Goal: Task Accomplishment & Management: Use online tool/utility

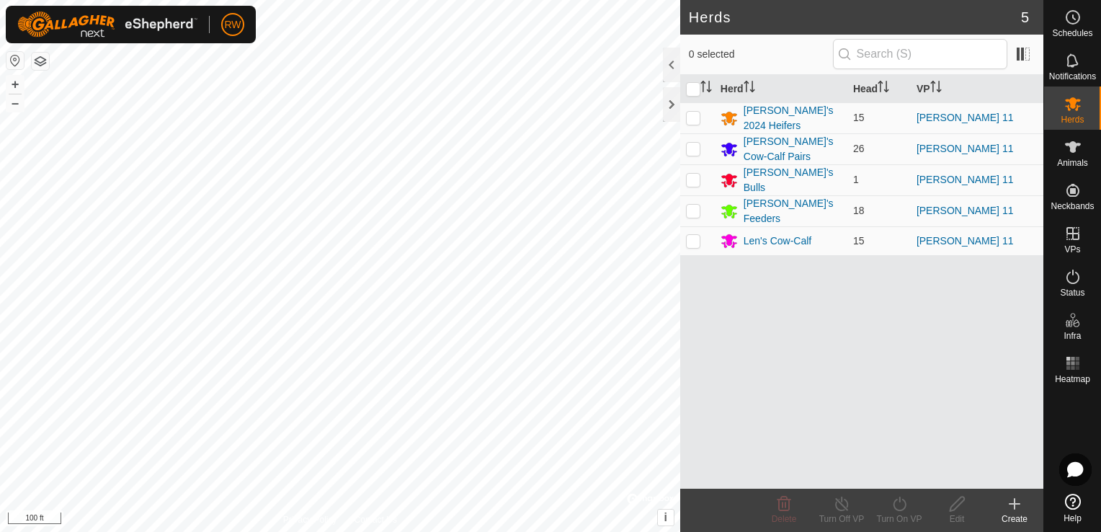
click at [697, 342] on div "Herds 5 0 selected Herd Head VP [PERSON_NAME]'s 2024 Heifers 15 [PERSON_NAME] 1…" at bounding box center [521, 266] width 1043 height 532
click at [1084, 14] on es-schedule-vp-svg-icon at bounding box center [1073, 17] width 26 height 23
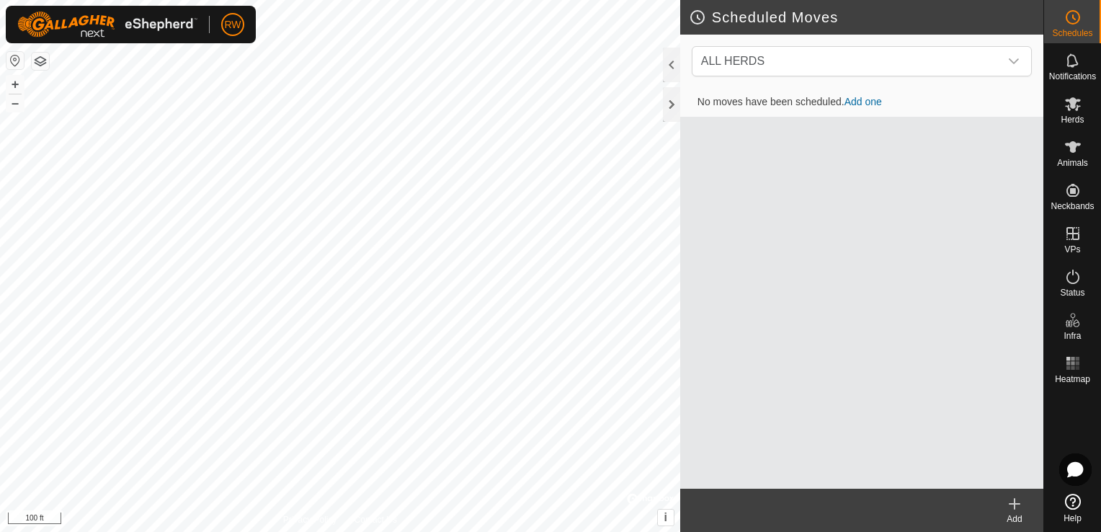
click at [867, 103] on link "Add one" at bounding box center [862, 102] width 37 height 12
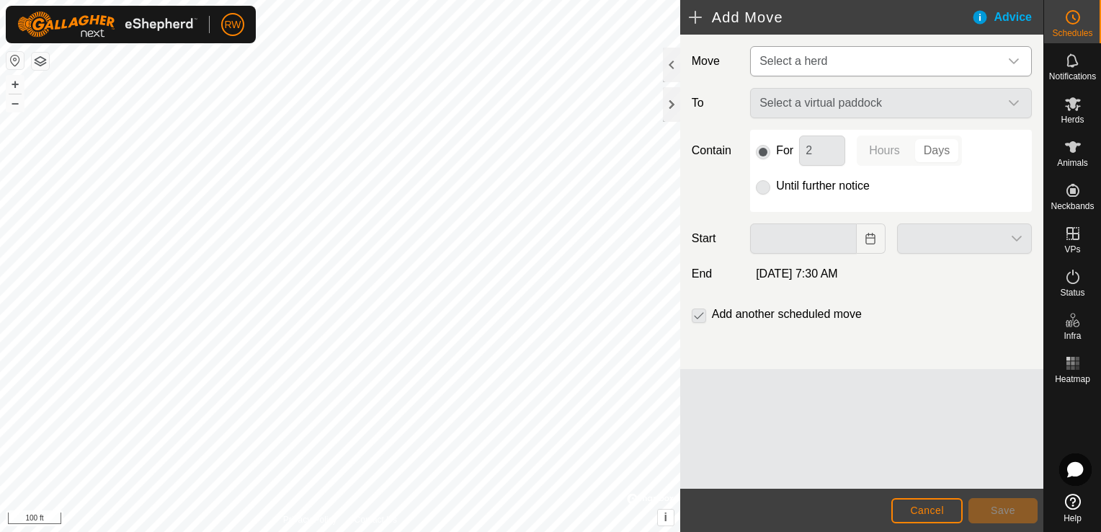
click at [1019, 58] on div "dropdown trigger" at bounding box center [1013, 61] width 29 height 29
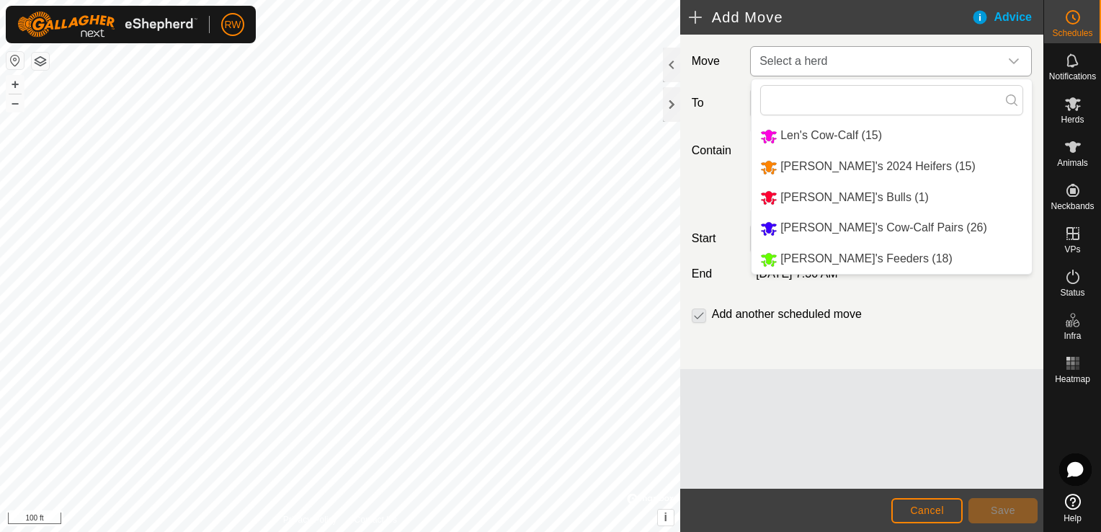
click at [816, 132] on li "Len's Cow-Calf (15)" at bounding box center [891, 136] width 280 height 30
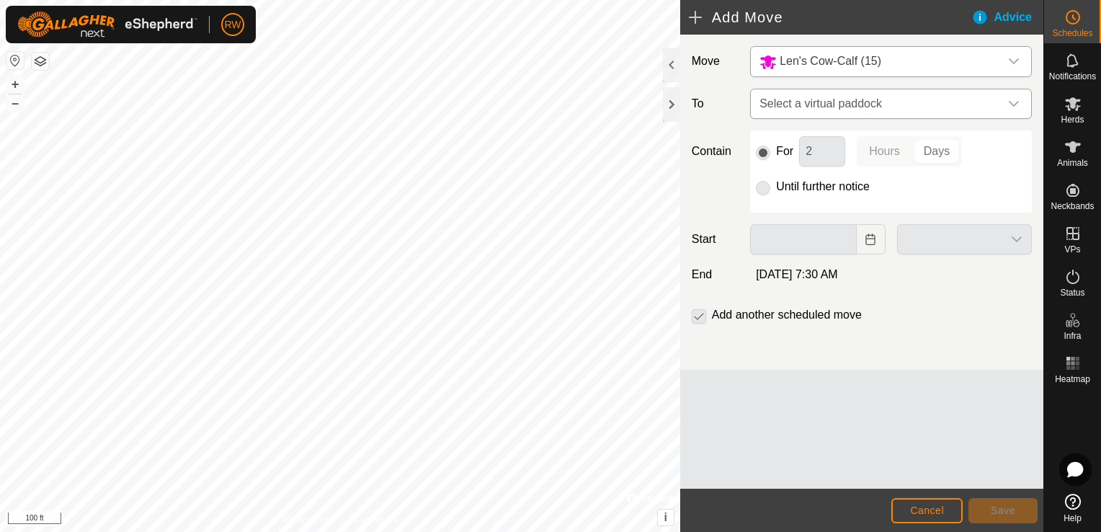
click at [1010, 103] on icon "dropdown trigger" at bounding box center [1014, 104] width 12 height 12
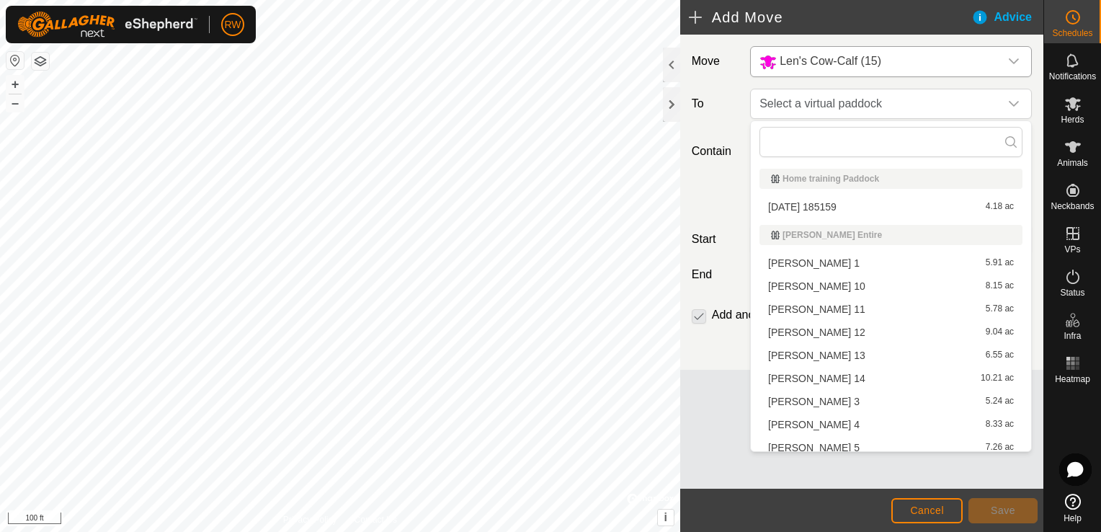
click at [799, 327] on li "[PERSON_NAME] 12 9.04 ac" at bounding box center [890, 332] width 263 height 22
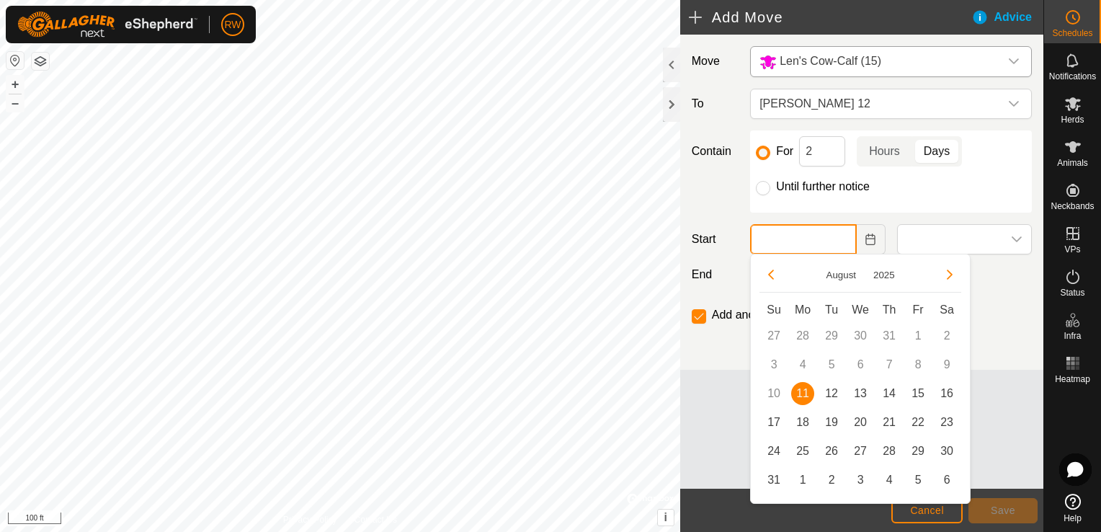
click at [800, 238] on input "text" at bounding box center [803, 239] width 106 height 30
click at [836, 393] on span "12" at bounding box center [831, 393] width 23 height 23
type input "[DATE]"
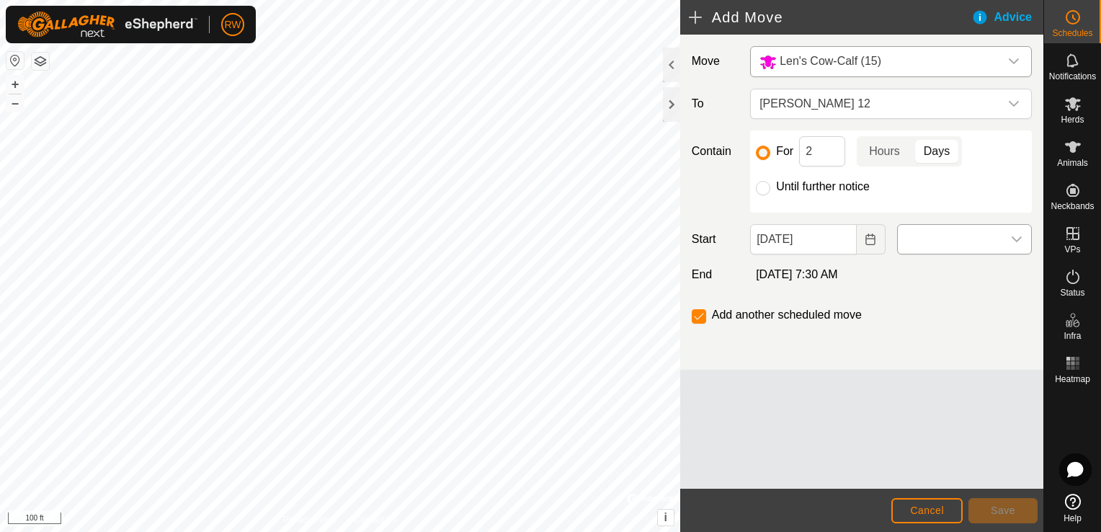
click at [1019, 241] on icon "dropdown trigger" at bounding box center [1017, 239] width 12 height 12
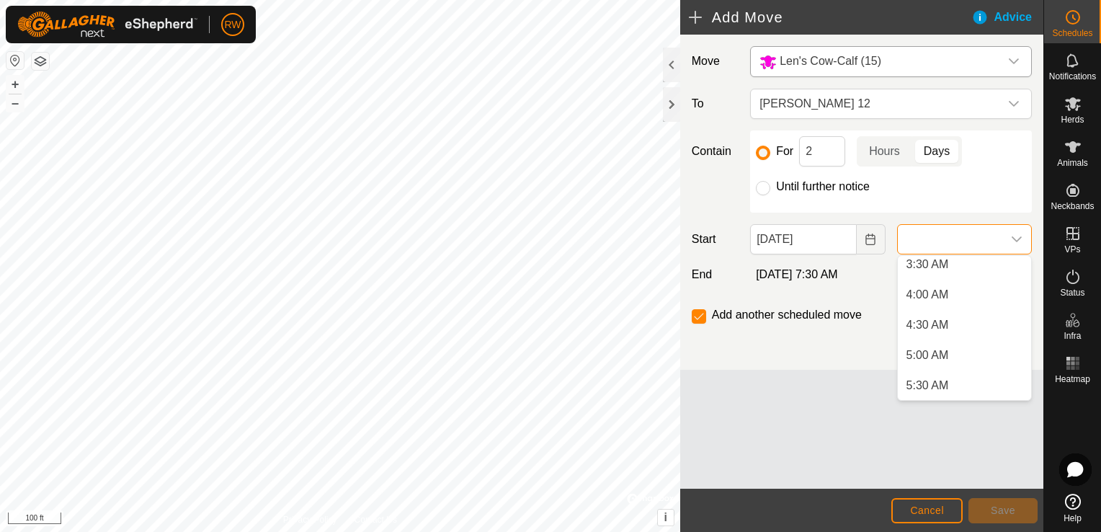
scroll to position [271, 0]
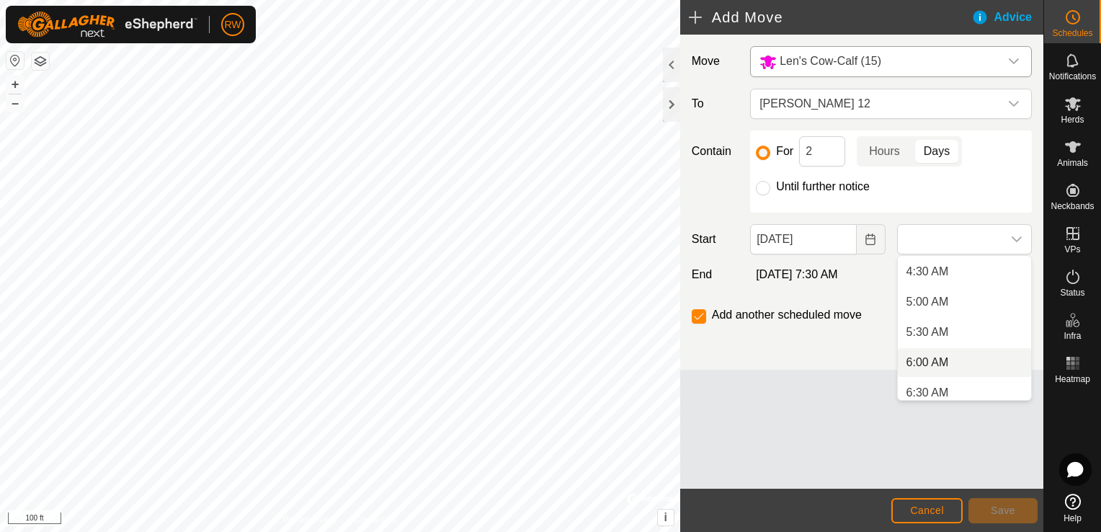
click at [948, 360] on li "6:00 AM" at bounding box center [964, 362] width 133 height 29
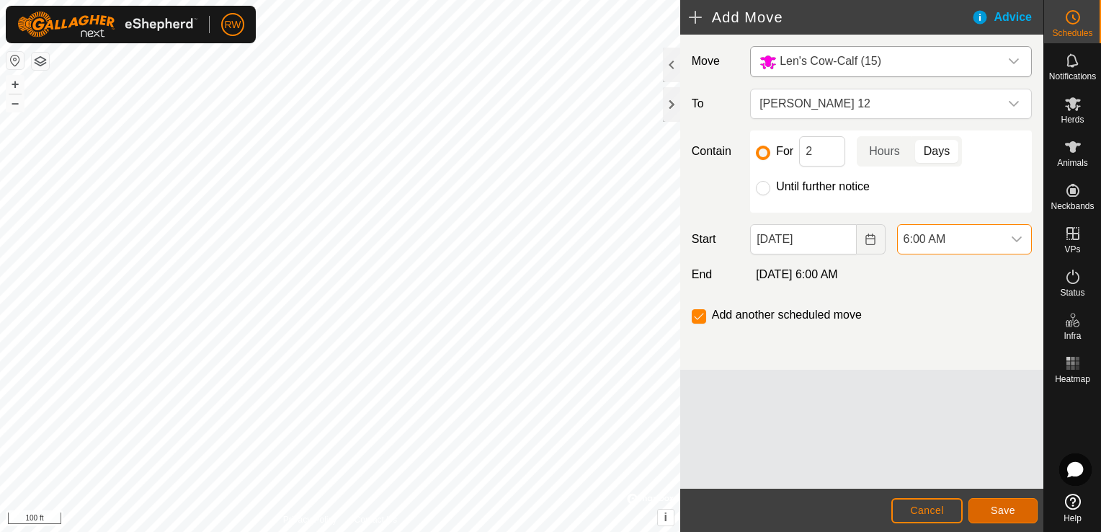
click at [997, 514] on span "Save" at bounding box center [1003, 510] width 24 height 12
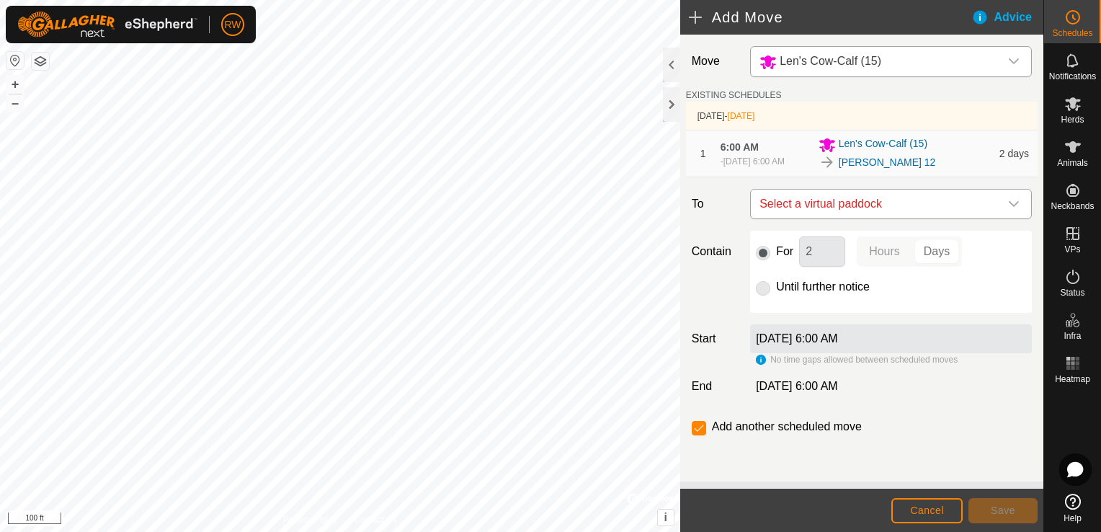
click at [1018, 206] on icon "dropdown trigger" at bounding box center [1014, 204] width 12 height 12
click at [939, 512] on span "Cancel" at bounding box center [927, 510] width 34 height 12
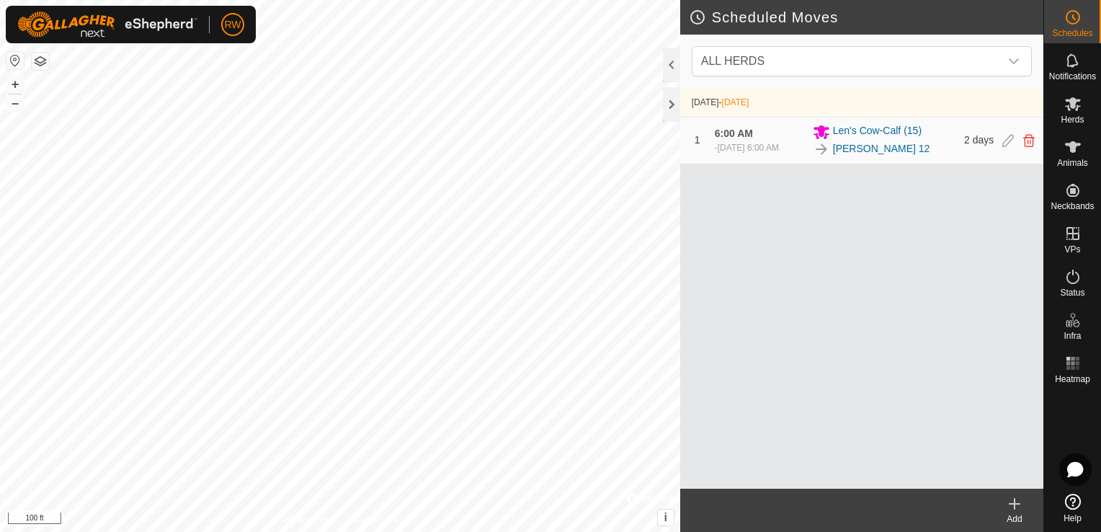
click at [1019, 498] on icon at bounding box center [1014, 503] width 17 height 17
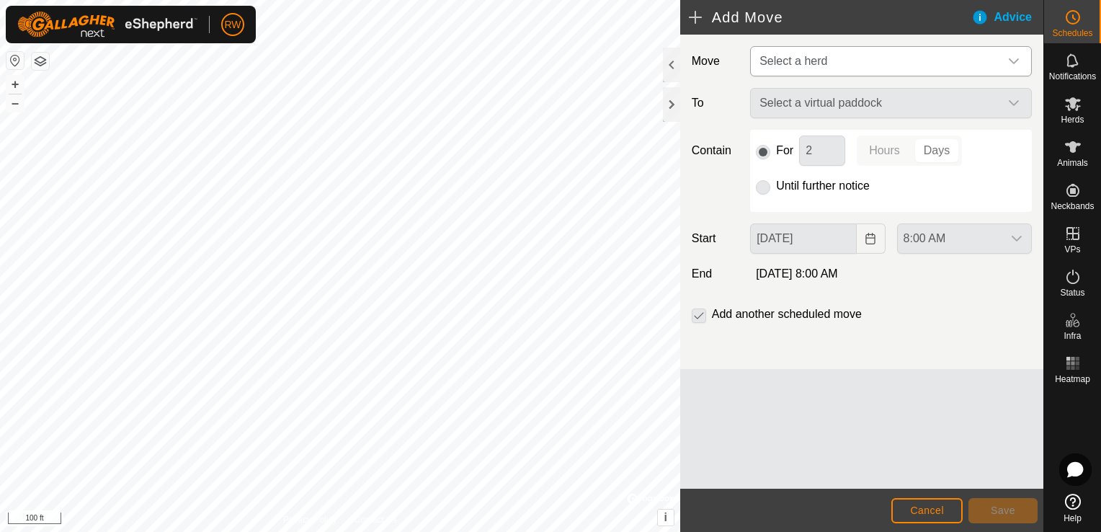
click at [1014, 59] on icon "dropdown trigger" at bounding box center [1014, 61] width 12 height 12
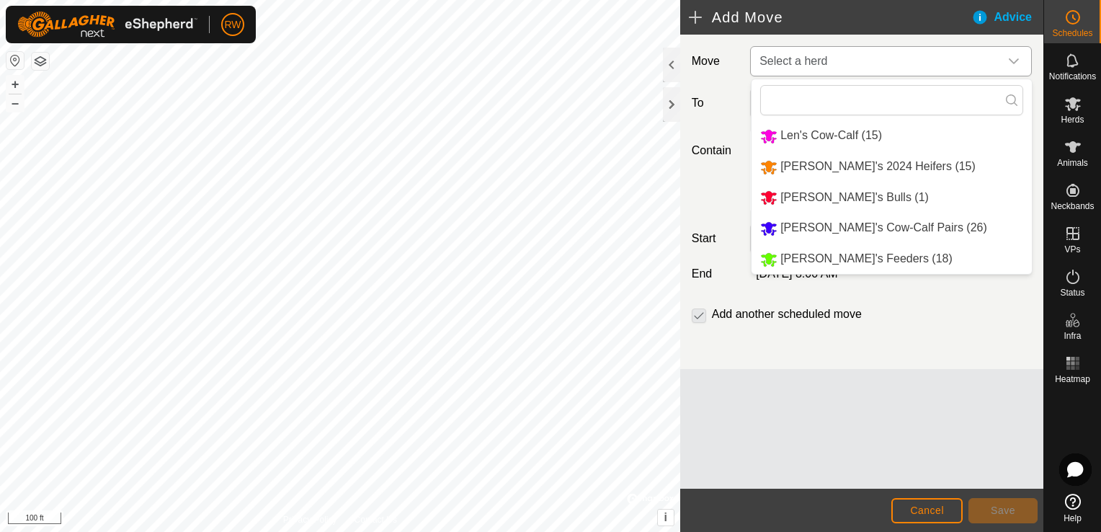
click at [892, 159] on li "[PERSON_NAME]'s 2024 Heifers (15)" at bounding box center [891, 167] width 280 height 30
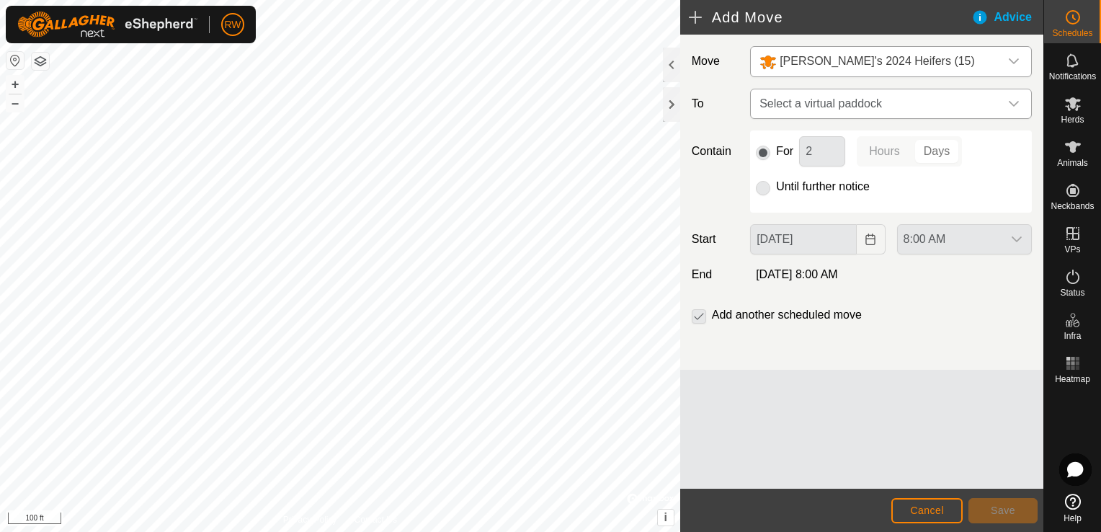
click at [1025, 107] on div "dropdown trigger" at bounding box center [1013, 103] width 29 height 29
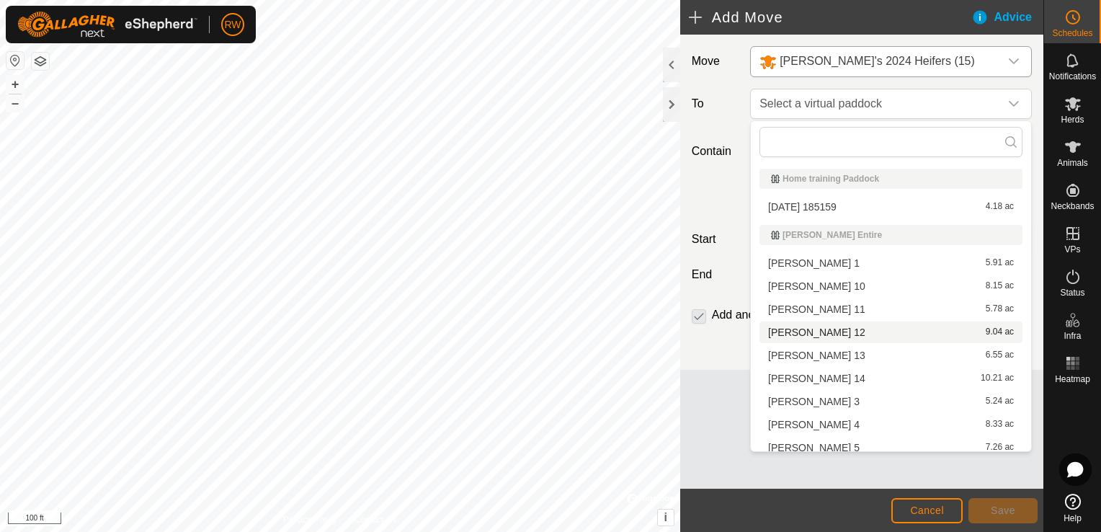
click at [804, 331] on li "[PERSON_NAME] 12 9.04 ac" at bounding box center [890, 332] width 263 height 22
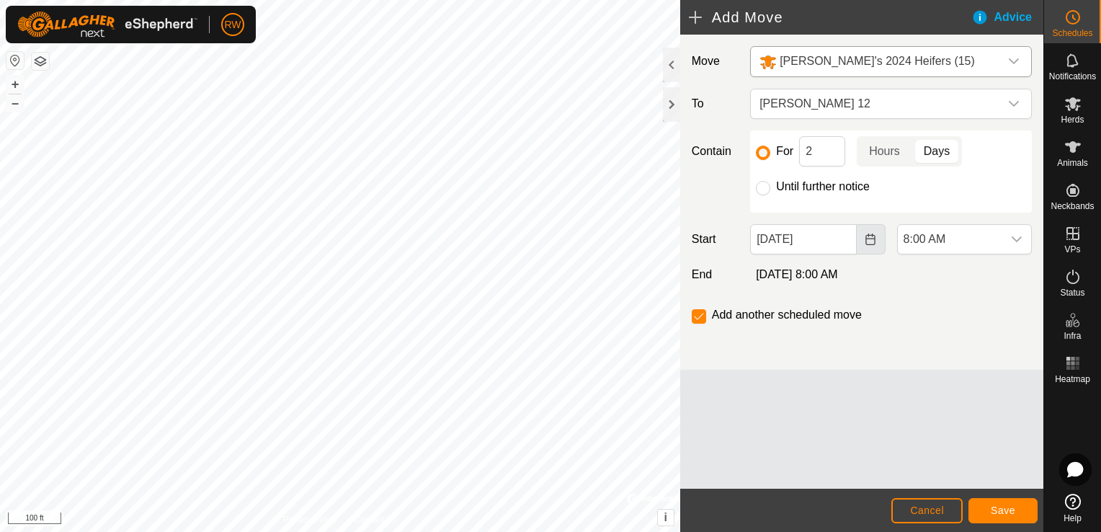
click at [869, 241] on icon "Choose Date" at bounding box center [871, 239] width 12 height 12
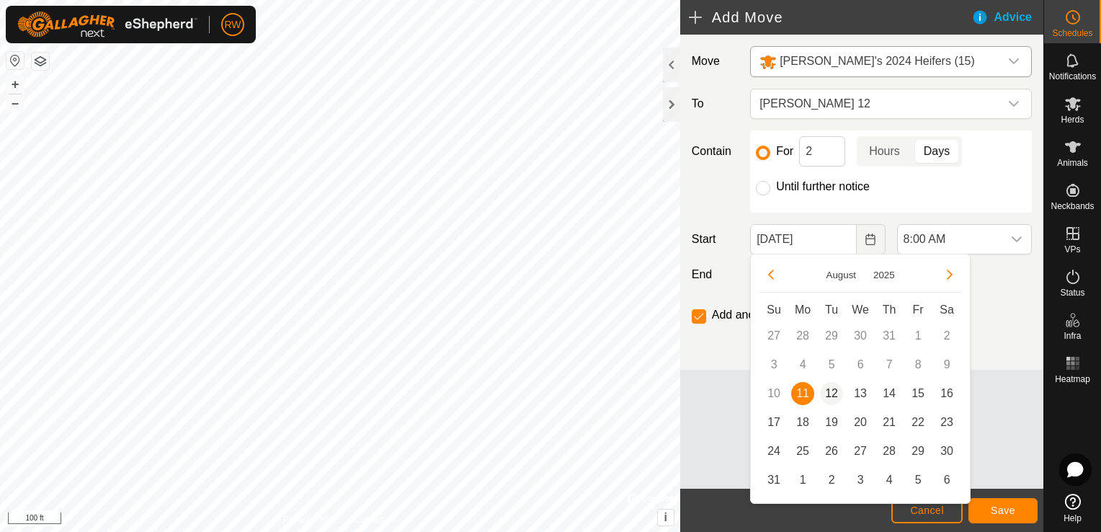
click at [830, 393] on span "12" at bounding box center [831, 393] width 23 height 23
type input "[DATE]"
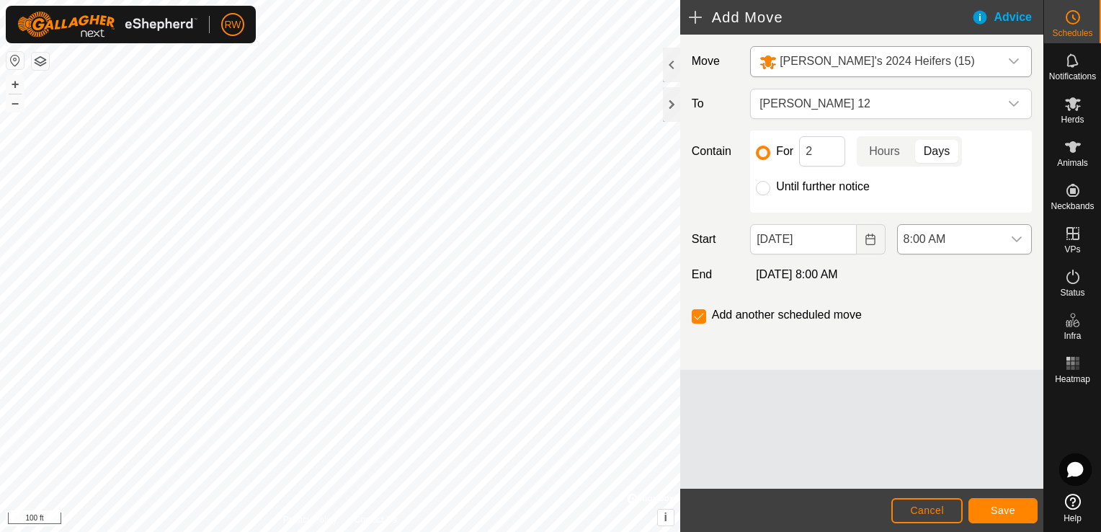
click at [1017, 238] on icon "dropdown trigger" at bounding box center [1017, 239] width 10 height 6
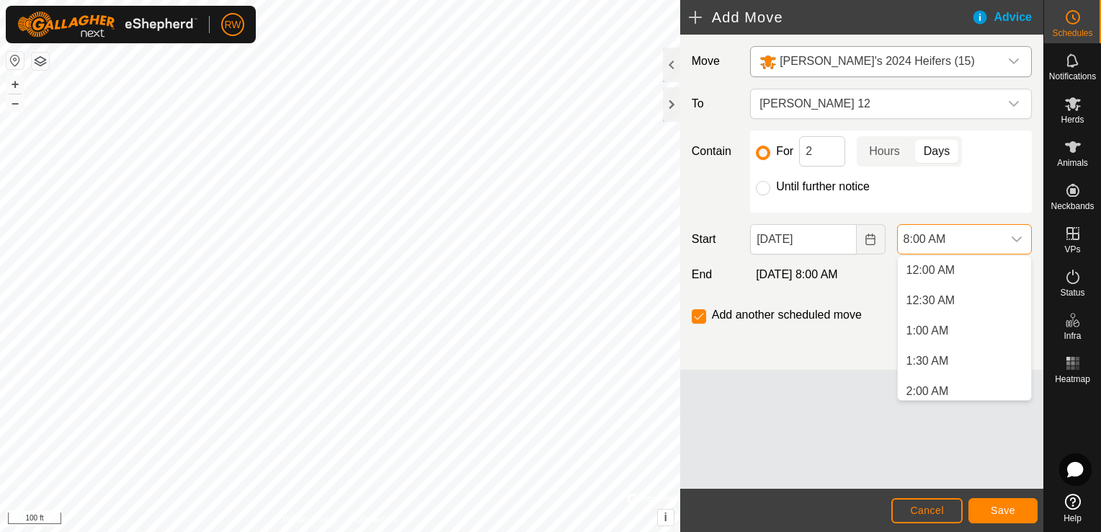
scroll to position [363, 0]
click at [950, 274] on li "6:00 AM" at bounding box center [964, 270] width 133 height 29
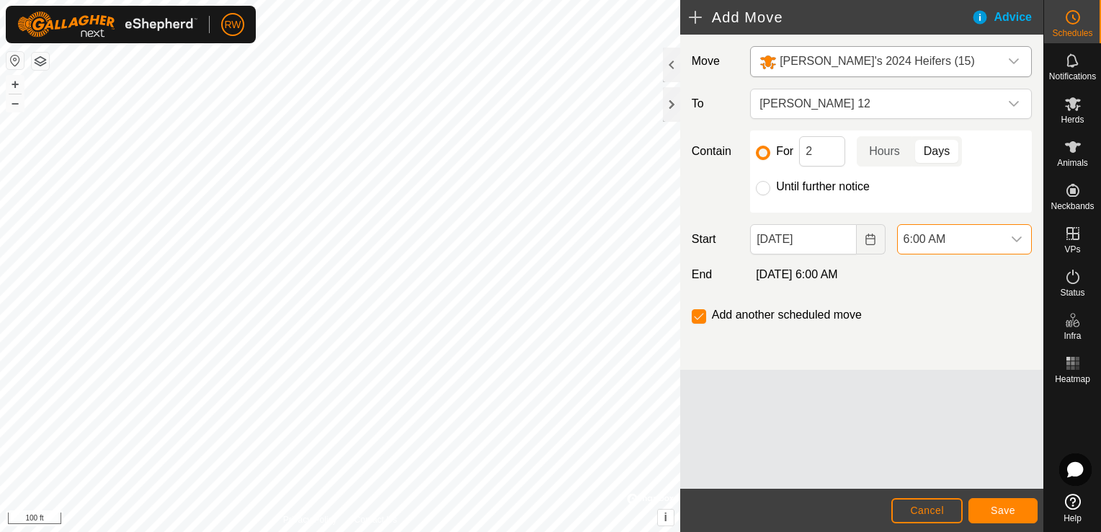
scroll to position [369, 0]
click at [700, 313] on input "checkbox" at bounding box center [699, 316] width 14 height 14
checkbox input "false"
click at [1001, 509] on span "Save" at bounding box center [1003, 510] width 24 height 12
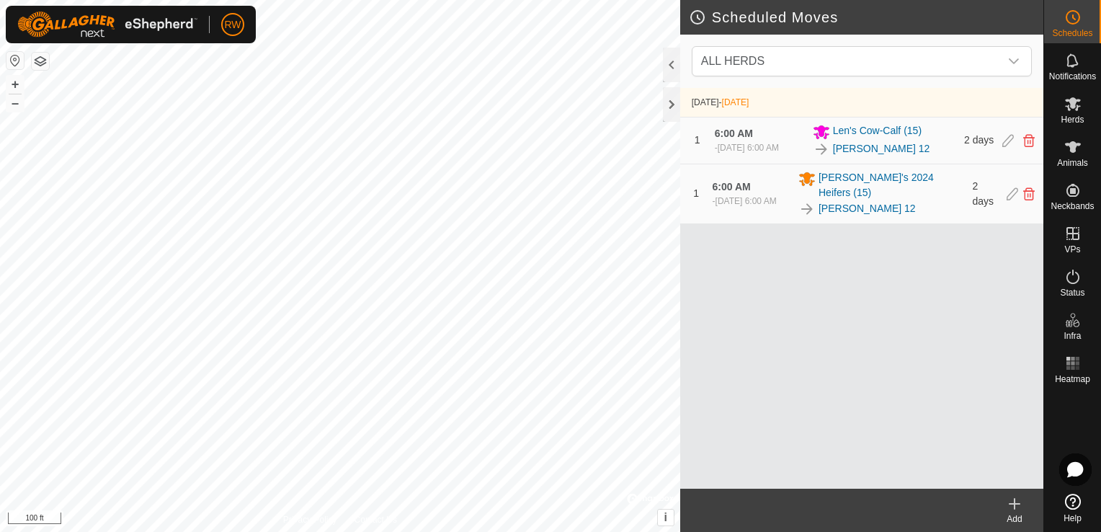
click at [1012, 507] on icon at bounding box center [1014, 503] width 17 height 17
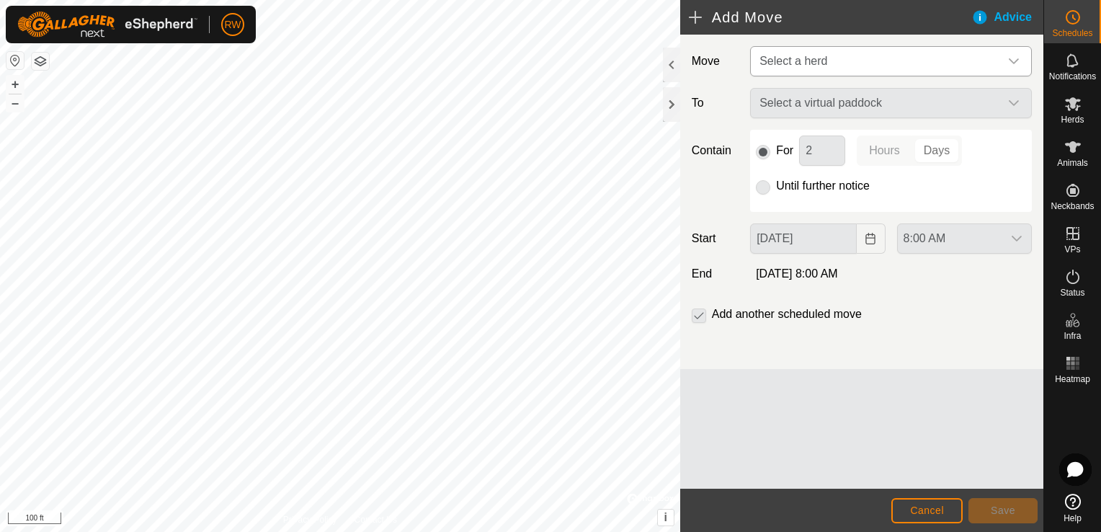
click at [1018, 59] on icon "dropdown trigger" at bounding box center [1014, 61] width 12 height 12
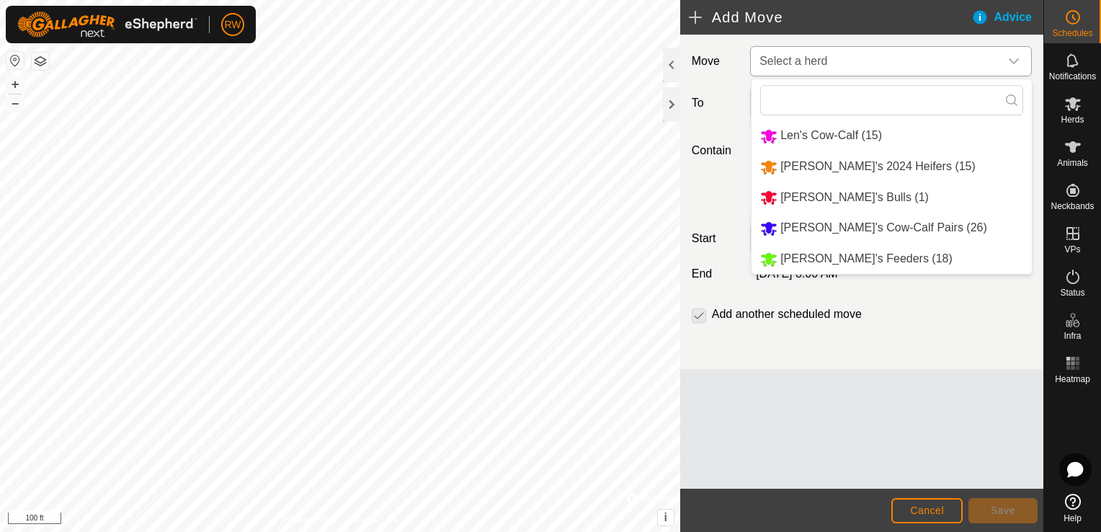
click at [842, 191] on li "[PERSON_NAME]'s Bulls (1)" at bounding box center [891, 198] width 280 height 30
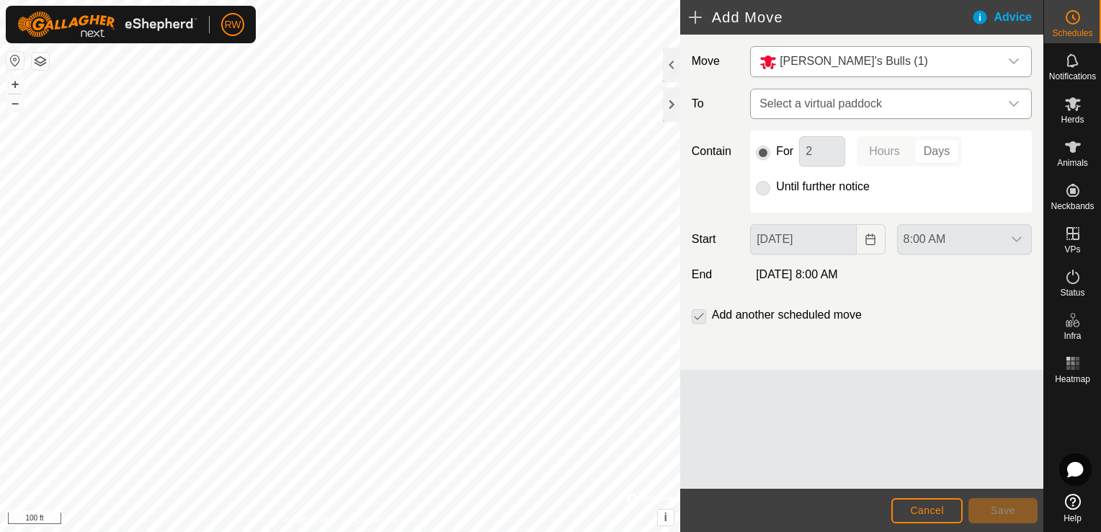
click at [1017, 104] on icon "dropdown trigger" at bounding box center [1014, 104] width 12 height 12
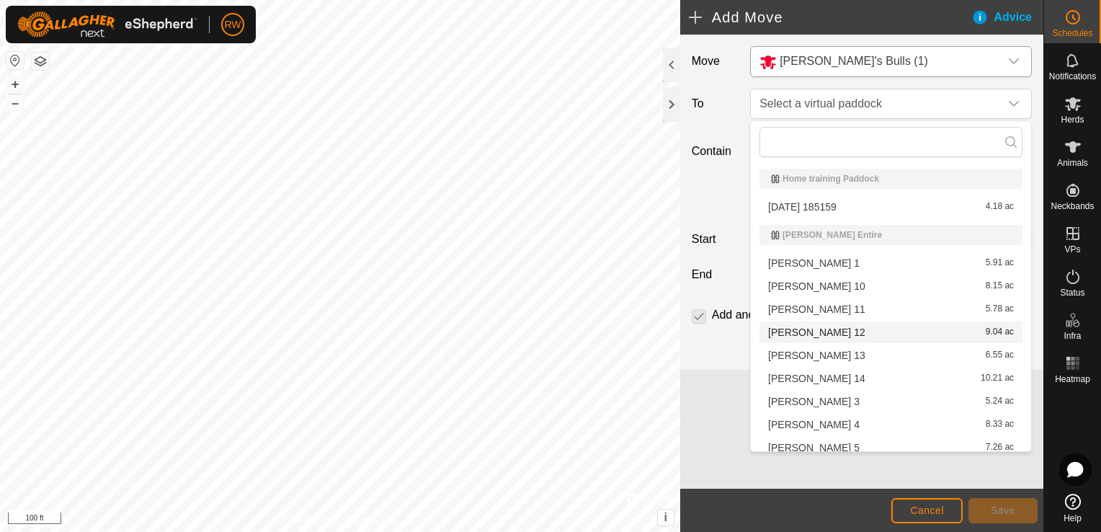
click at [816, 326] on li "[PERSON_NAME] 12 9.04 ac" at bounding box center [890, 332] width 263 height 22
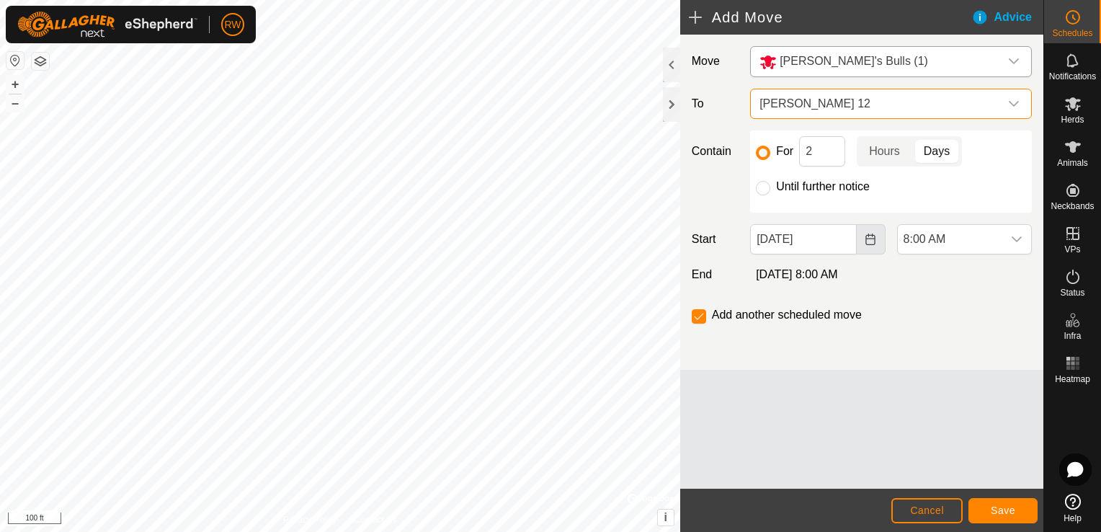
click at [867, 239] on icon "Choose Date" at bounding box center [871, 239] width 12 height 12
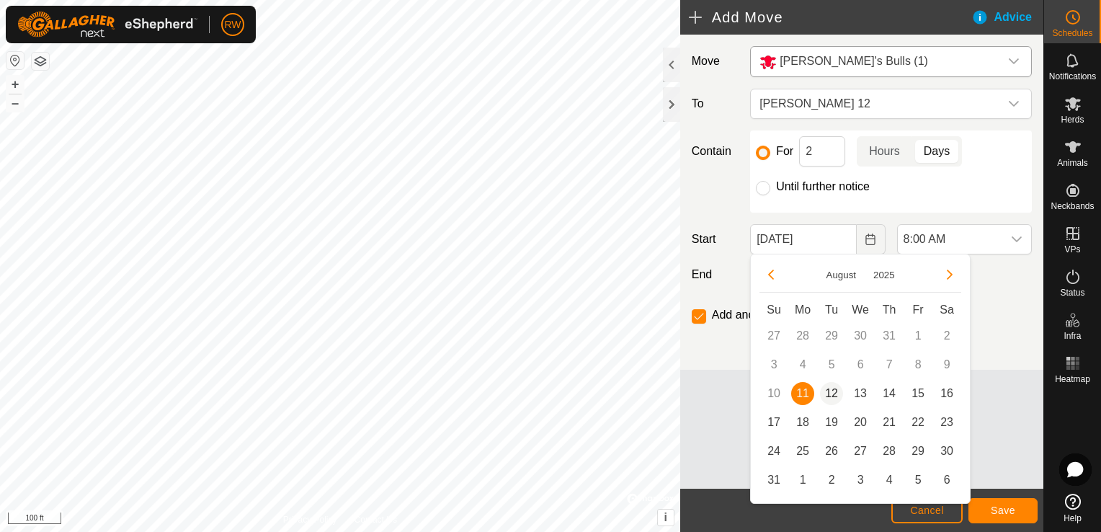
click at [839, 391] on span "12" at bounding box center [831, 393] width 23 height 23
type input "[DATE]"
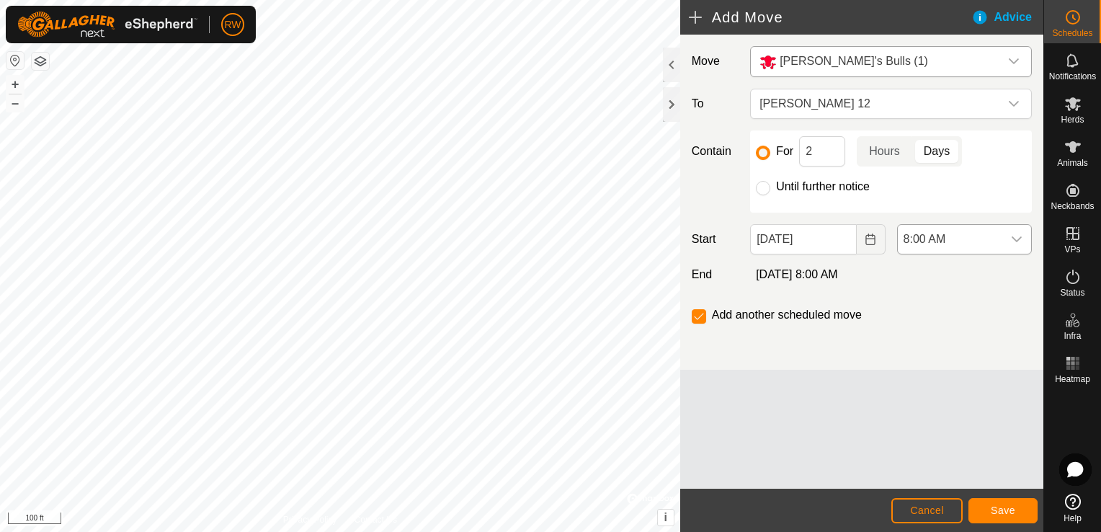
click at [1025, 239] on div "dropdown trigger" at bounding box center [1016, 239] width 29 height 29
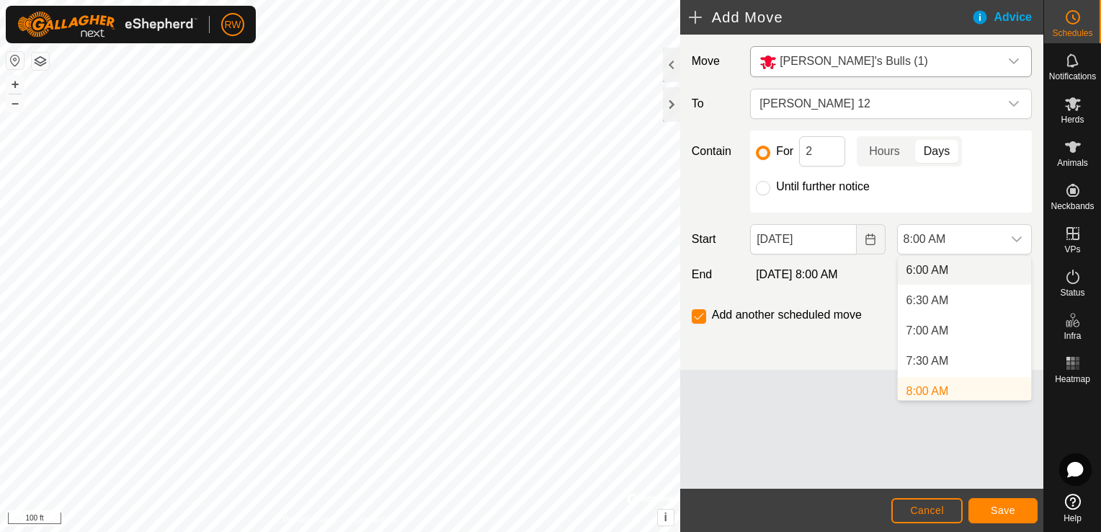
click at [934, 272] on li "6:00 AM" at bounding box center [964, 270] width 133 height 29
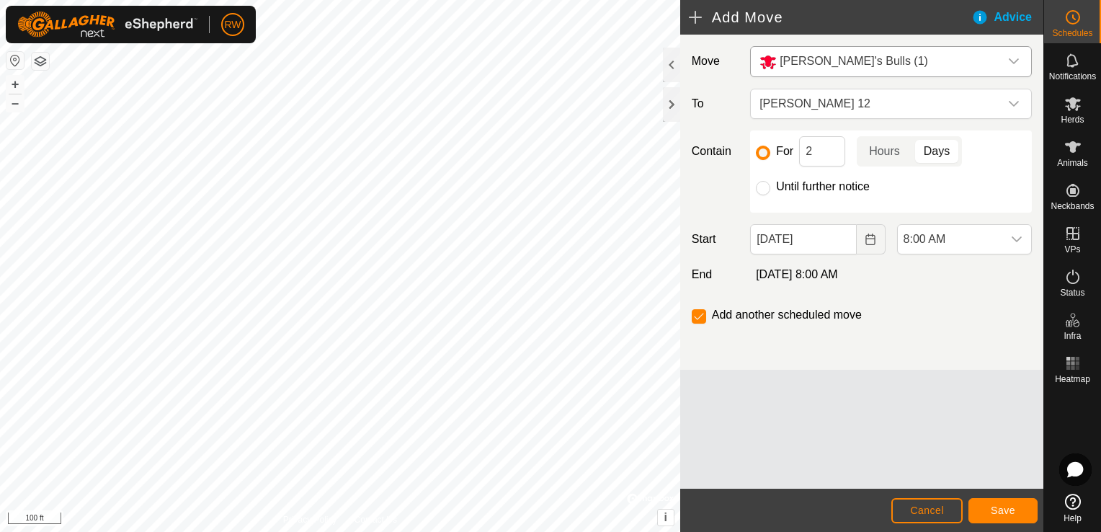
scroll to position [369, 0]
click at [695, 311] on input "checkbox" at bounding box center [699, 316] width 14 height 14
checkbox input "false"
click at [998, 512] on span "Save" at bounding box center [1003, 510] width 24 height 12
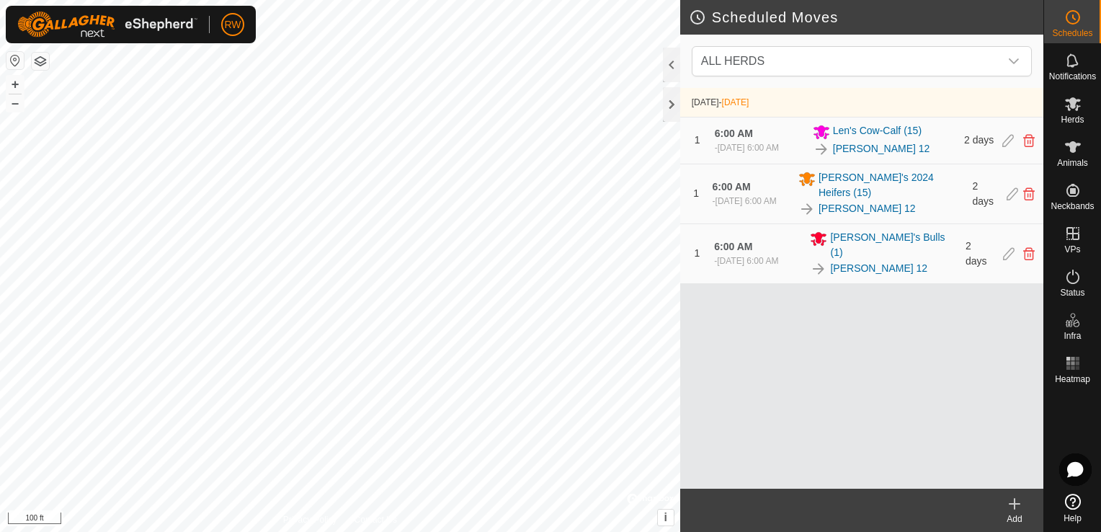
click at [1014, 509] on icon at bounding box center [1014, 504] width 0 height 10
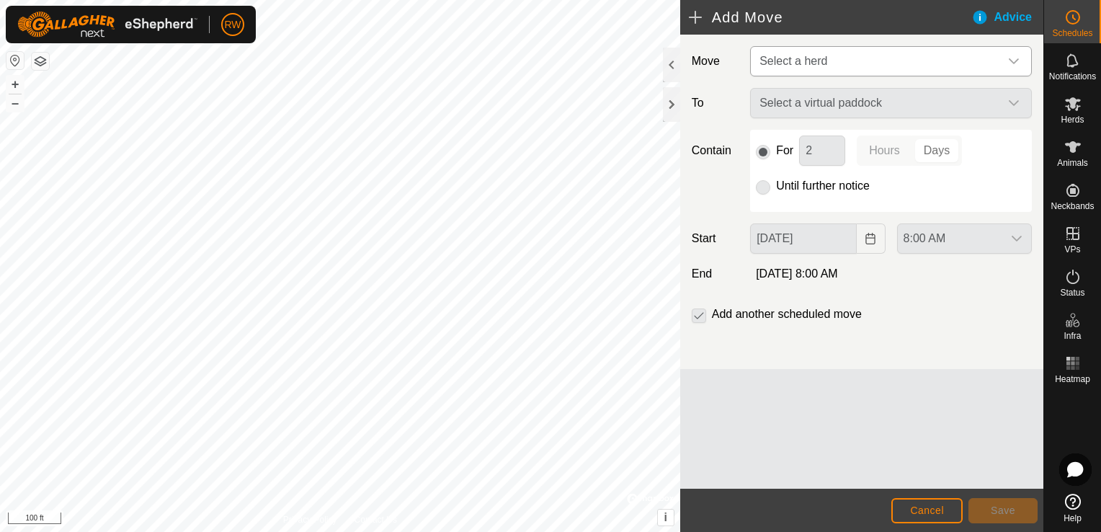
click at [1017, 58] on icon "dropdown trigger" at bounding box center [1014, 61] width 10 height 6
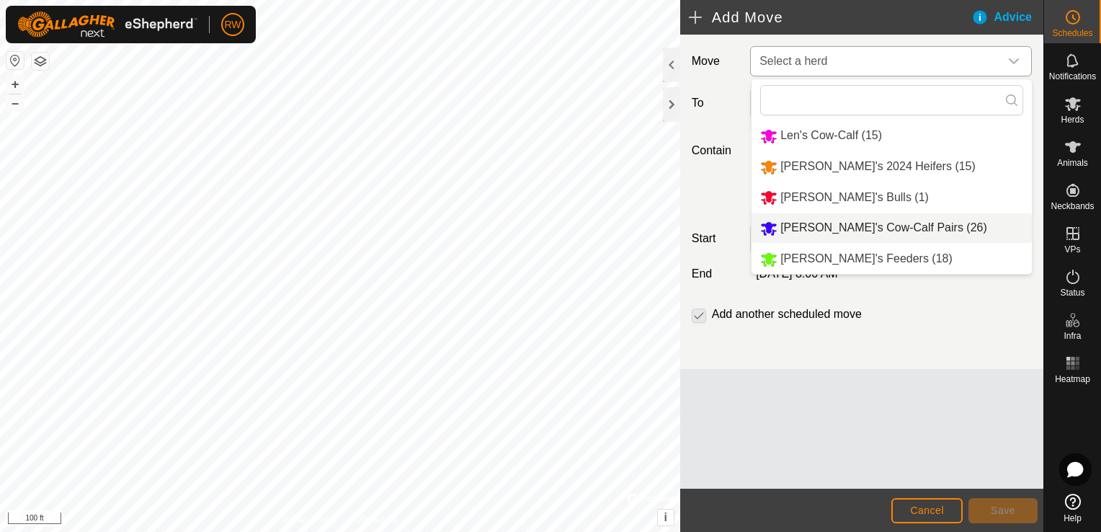
click at [824, 231] on li "[PERSON_NAME]'s Cow-Calf Pairs (26)" at bounding box center [891, 228] width 280 height 30
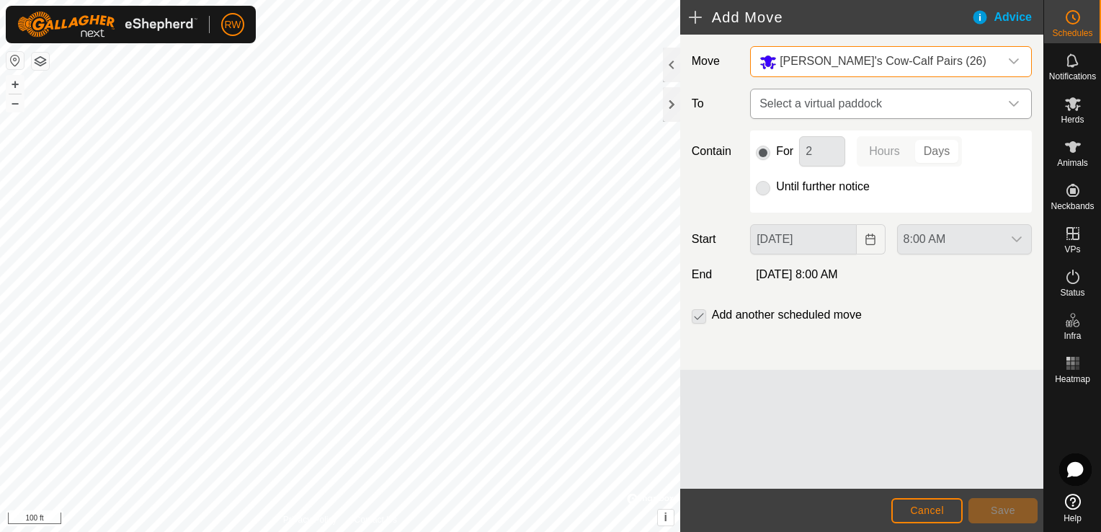
click at [1015, 105] on icon "dropdown trigger" at bounding box center [1014, 104] width 12 height 12
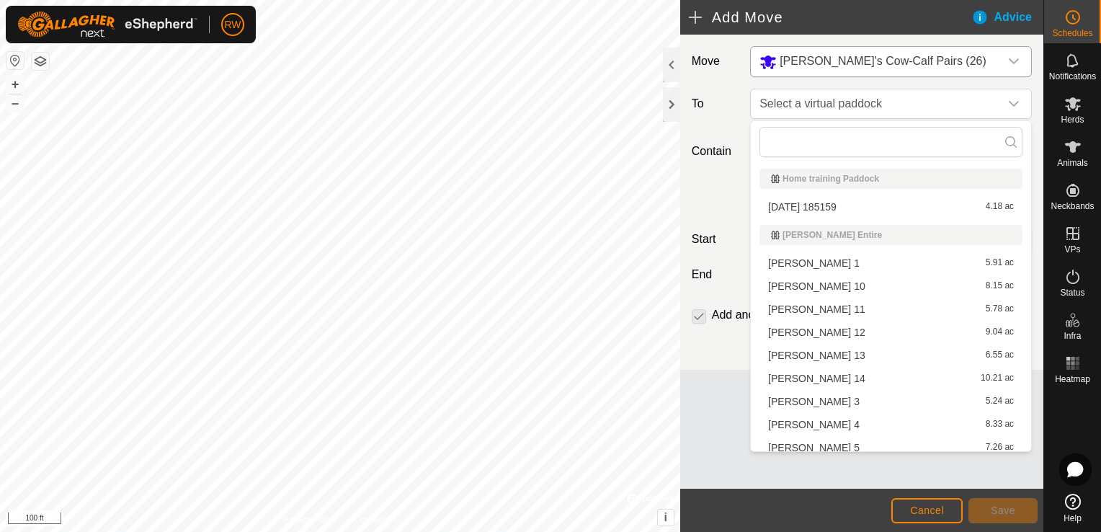
click at [806, 329] on li "[PERSON_NAME] 12 9.04 ac" at bounding box center [890, 332] width 263 height 22
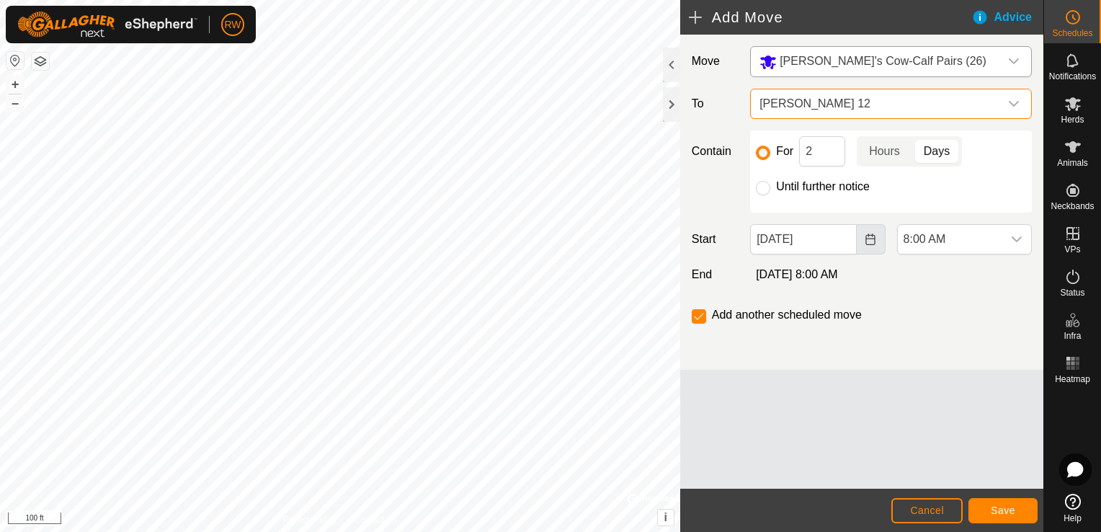
click at [869, 244] on icon "Choose Date" at bounding box center [869, 239] width 9 height 12
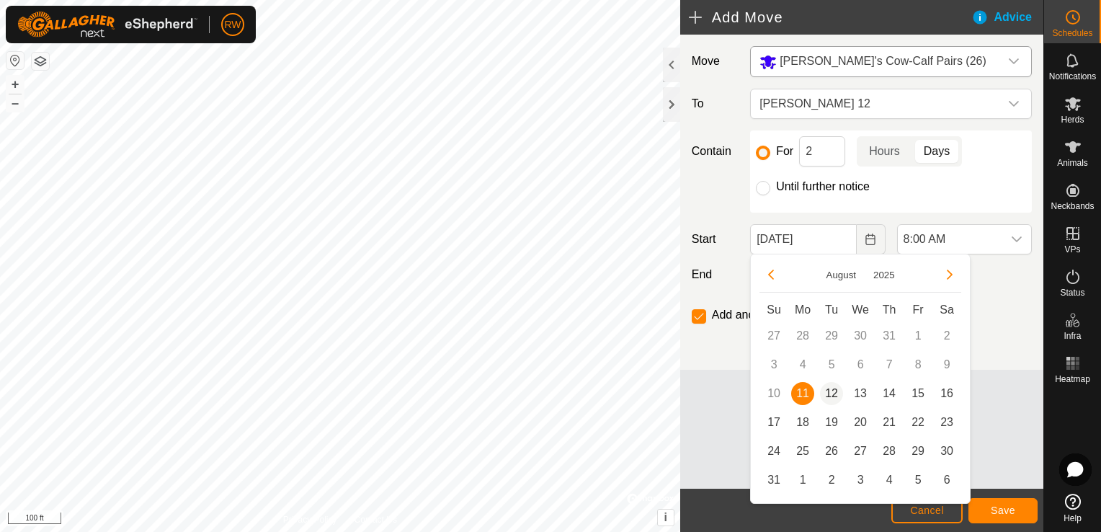
click at [838, 396] on span "12" at bounding box center [831, 393] width 23 height 23
type input "[DATE]"
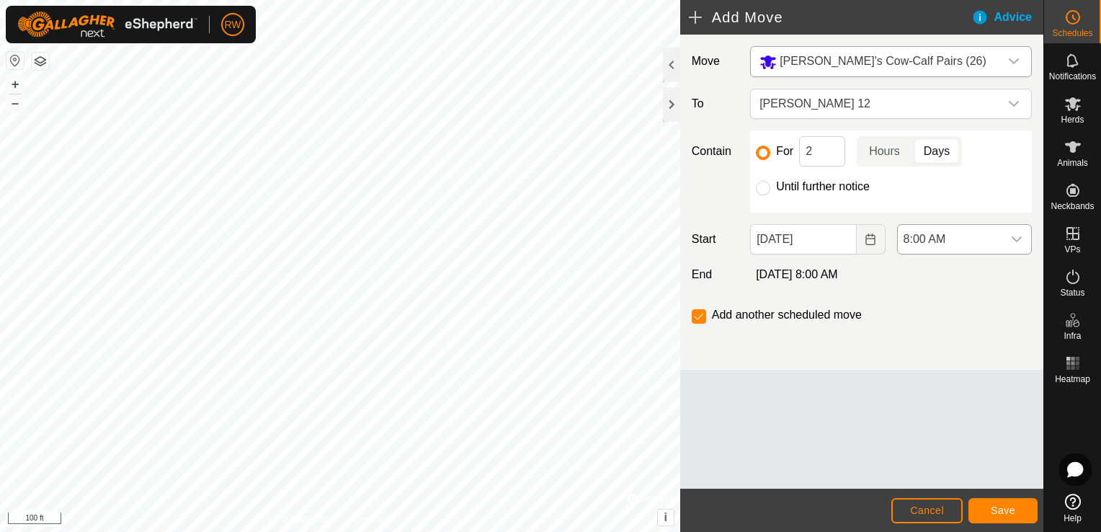
click at [1020, 243] on icon "dropdown trigger" at bounding box center [1017, 239] width 12 height 12
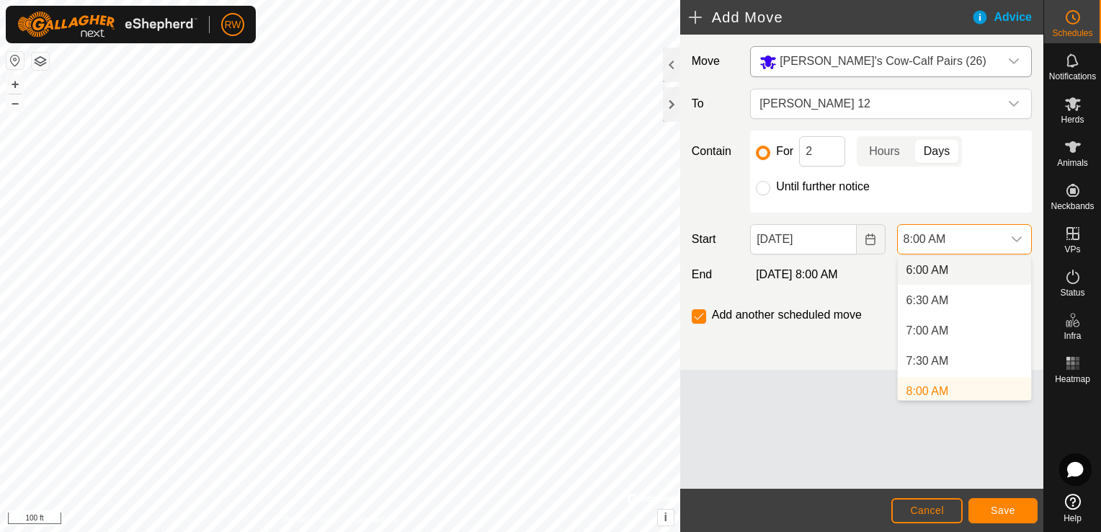
click at [958, 269] on li "6:00 AM" at bounding box center [964, 270] width 133 height 29
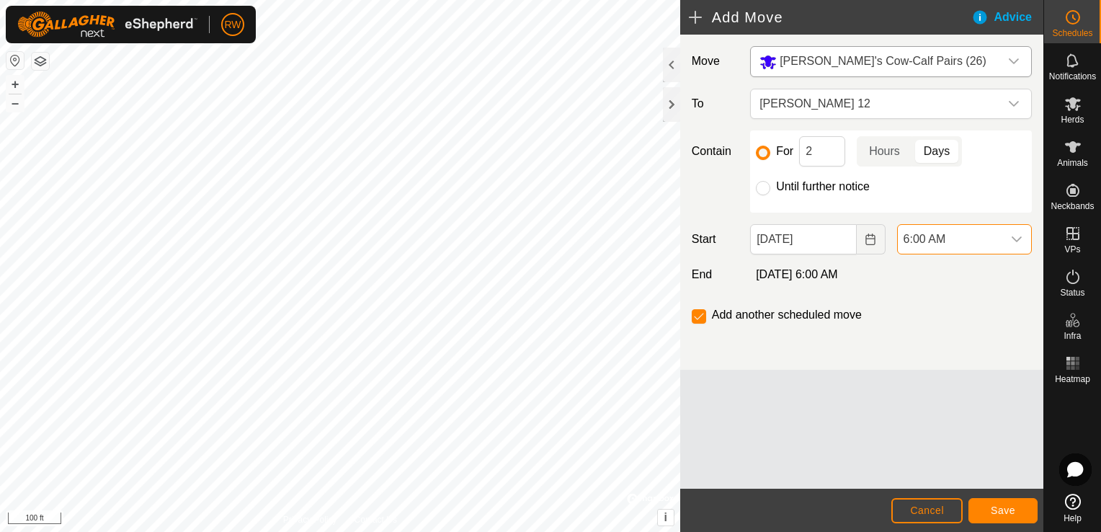
scroll to position [369, 0]
click at [703, 316] on input "checkbox" at bounding box center [699, 316] width 14 height 14
checkbox input "false"
click at [1017, 510] on button "Save" at bounding box center [1002, 510] width 69 height 25
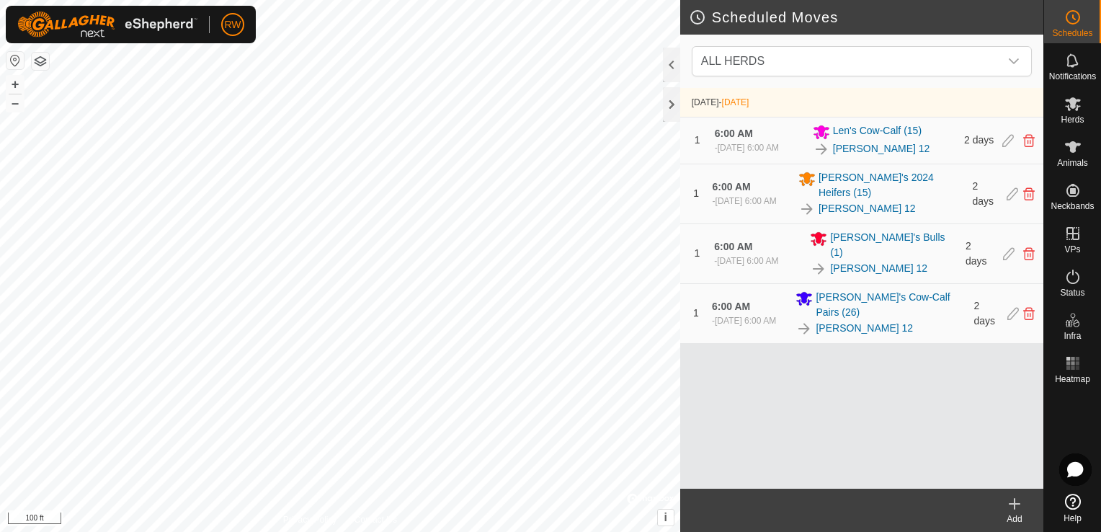
click at [1014, 506] on icon at bounding box center [1014, 504] width 0 height 10
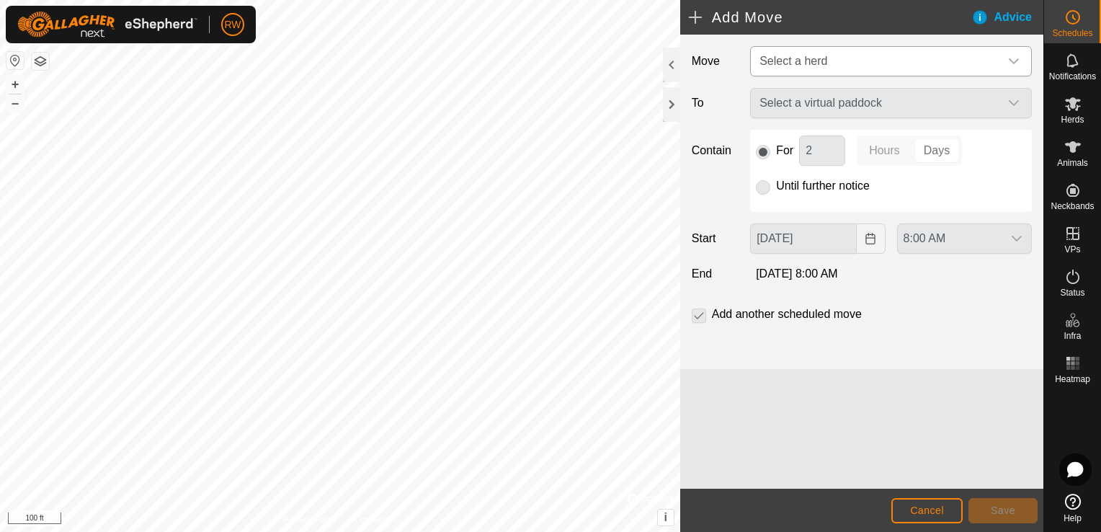
click at [1017, 59] on icon "dropdown trigger" at bounding box center [1014, 61] width 10 height 6
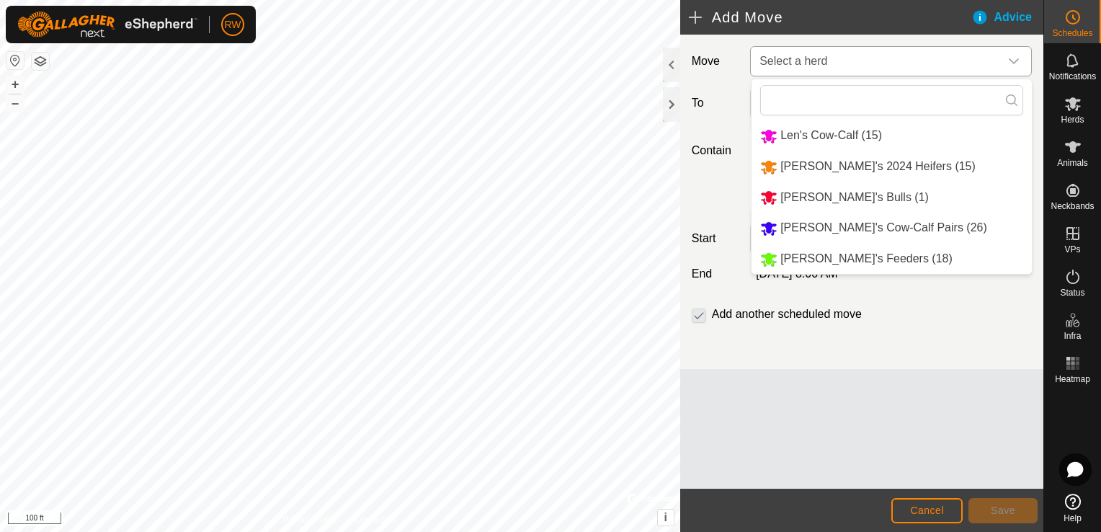
click at [829, 260] on li "[PERSON_NAME]'s Feeders (18)" at bounding box center [891, 259] width 280 height 30
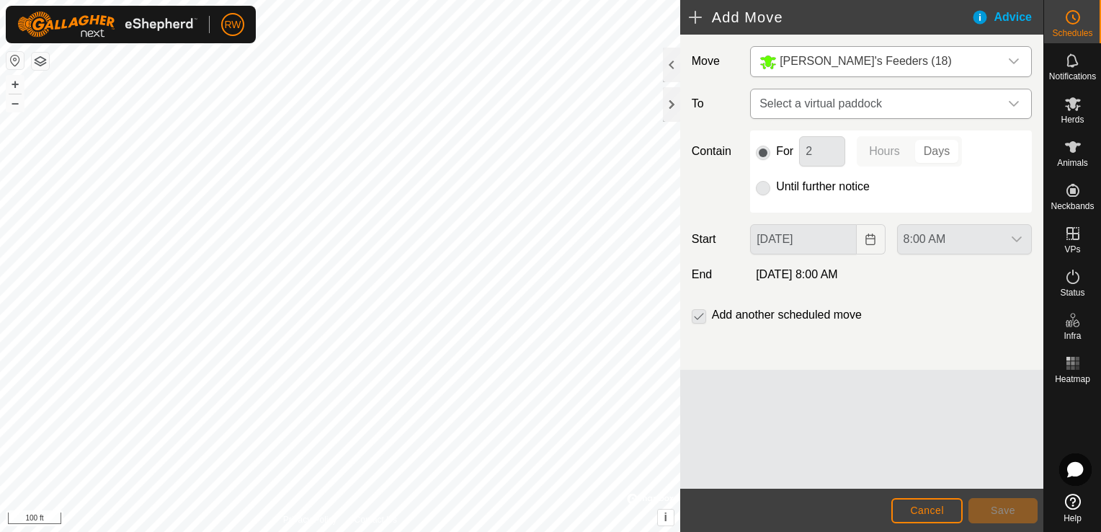
click at [1012, 107] on icon "dropdown trigger" at bounding box center [1014, 104] width 12 height 12
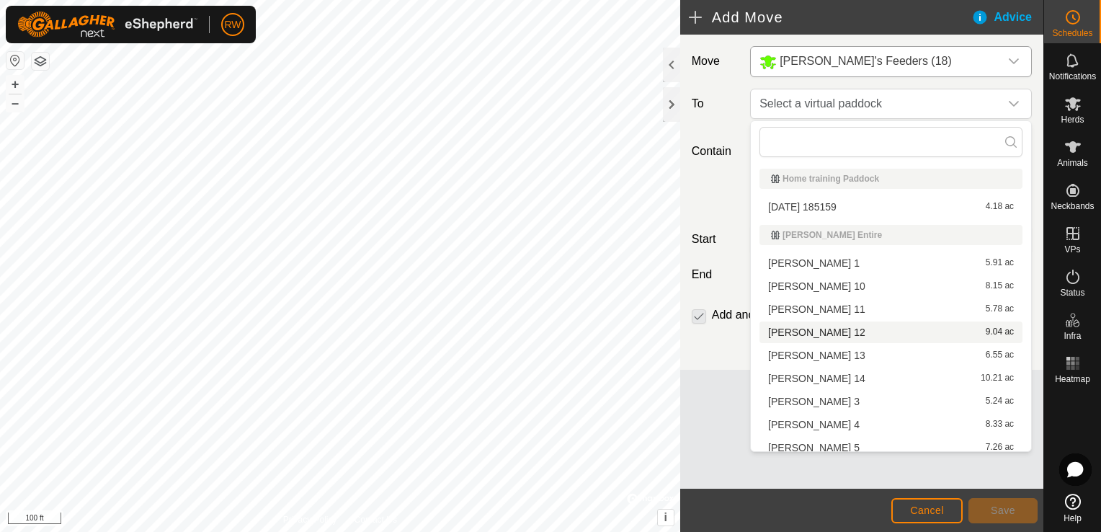
click at [798, 330] on li "[PERSON_NAME] 12 9.04 ac" at bounding box center [890, 332] width 263 height 22
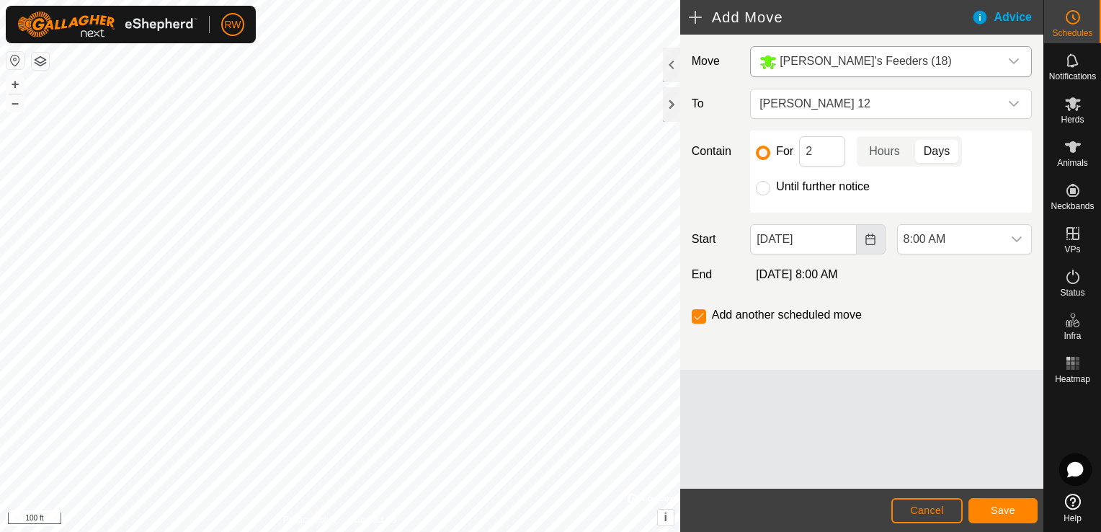
click at [879, 238] on button "Choose Date" at bounding box center [871, 239] width 29 height 30
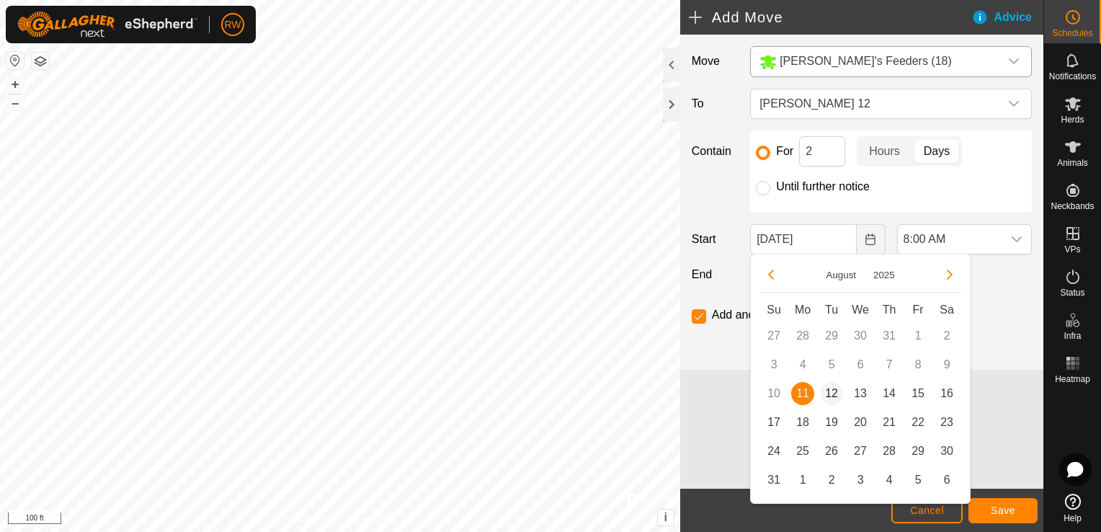
click at [833, 392] on span "12" at bounding box center [831, 393] width 23 height 23
type input "[DATE]"
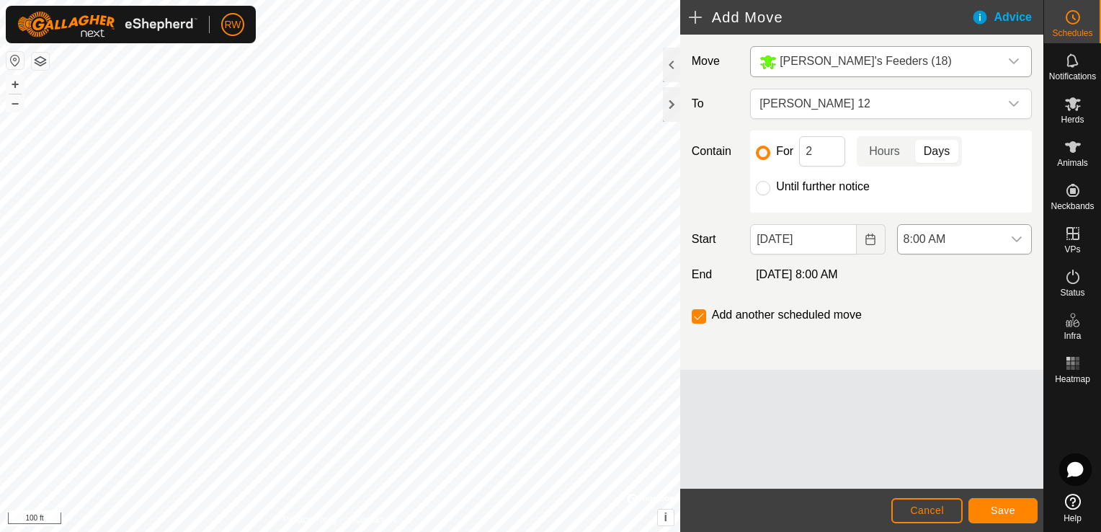
click at [1020, 241] on icon "dropdown trigger" at bounding box center [1017, 239] width 12 height 12
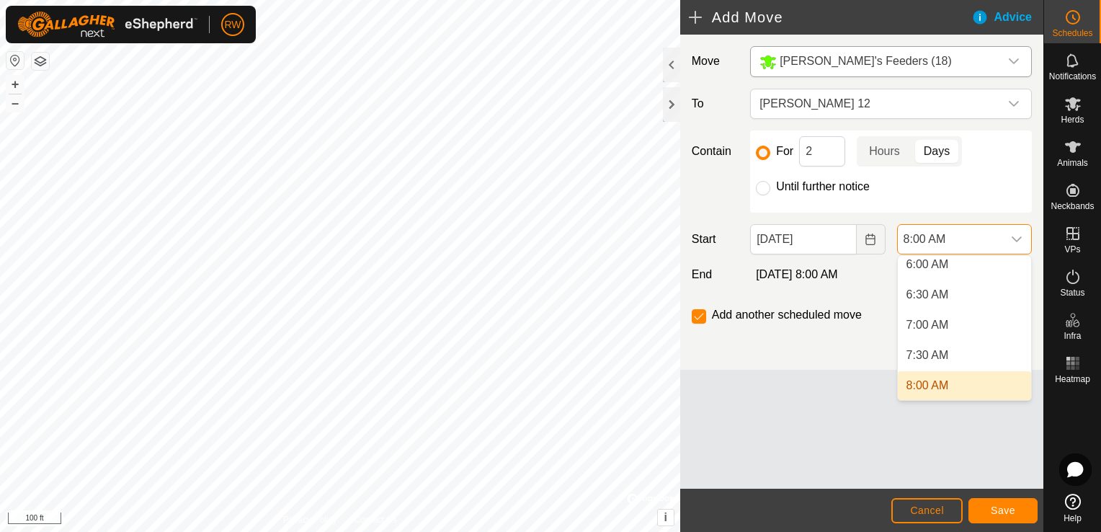
scroll to position [363, 0]
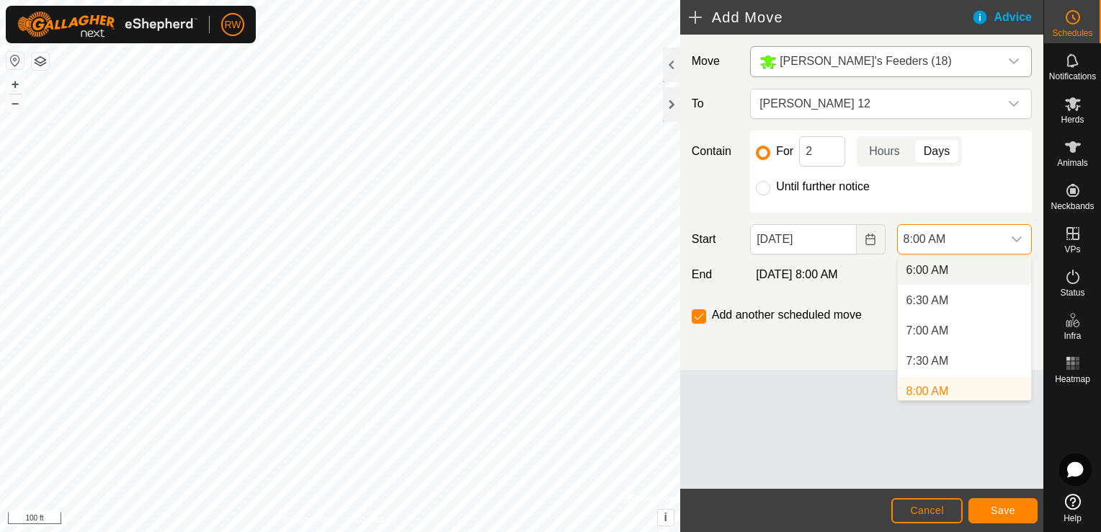
click at [951, 265] on li "6:00 AM" at bounding box center [964, 270] width 133 height 29
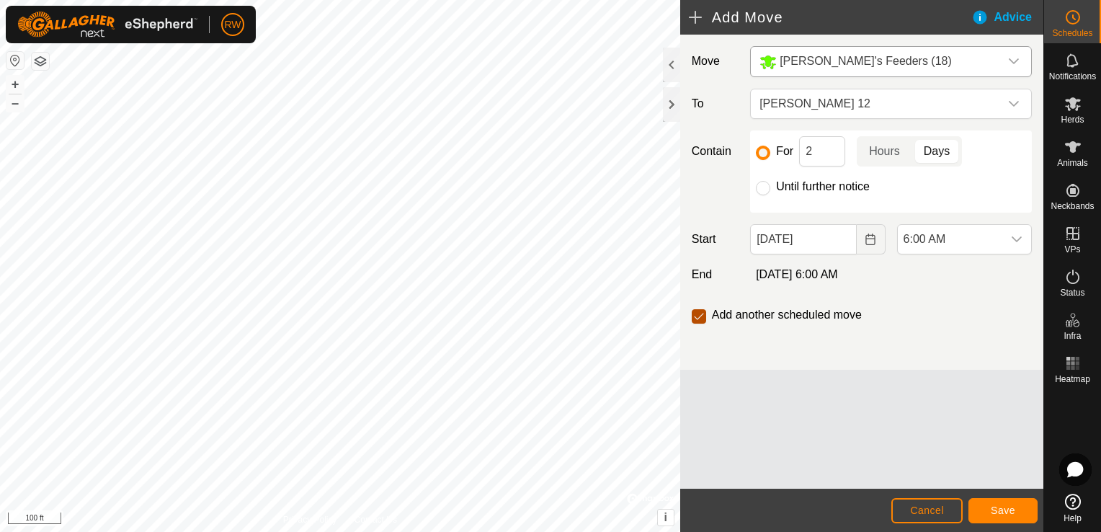
click at [703, 316] on input "checkbox" at bounding box center [699, 316] width 14 height 14
checkbox input "false"
click at [997, 505] on span "Save" at bounding box center [1003, 510] width 24 height 12
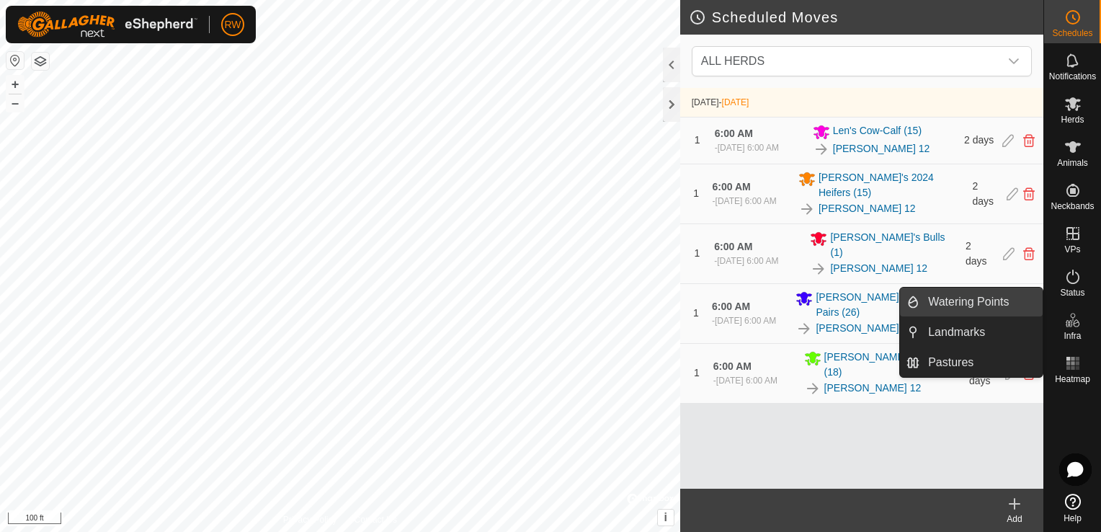
click at [978, 304] on link "Watering Points" at bounding box center [980, 301] width 123 height 29
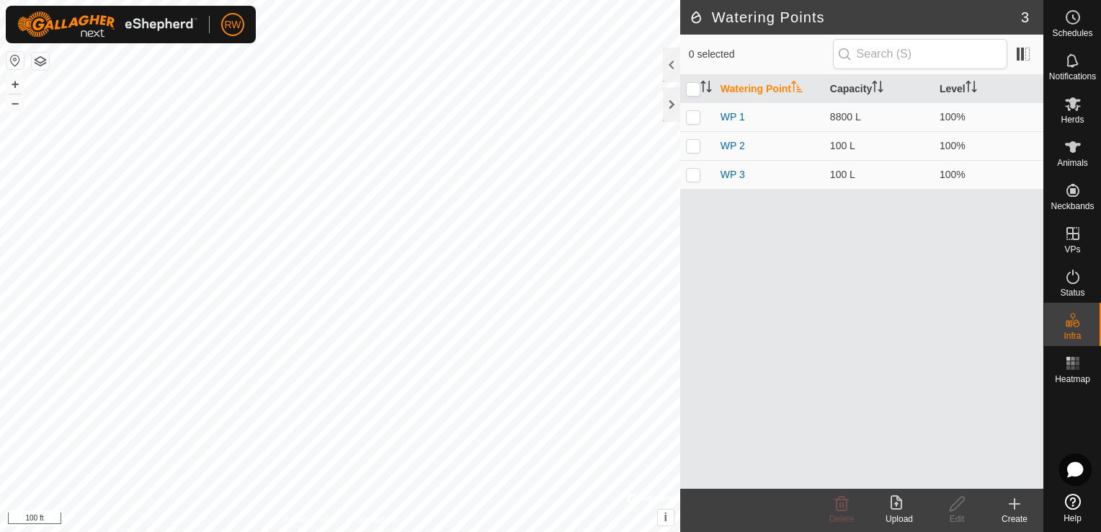
click at [1012, 502] on icon at bounding box center [1014, 503] width 17 height 17
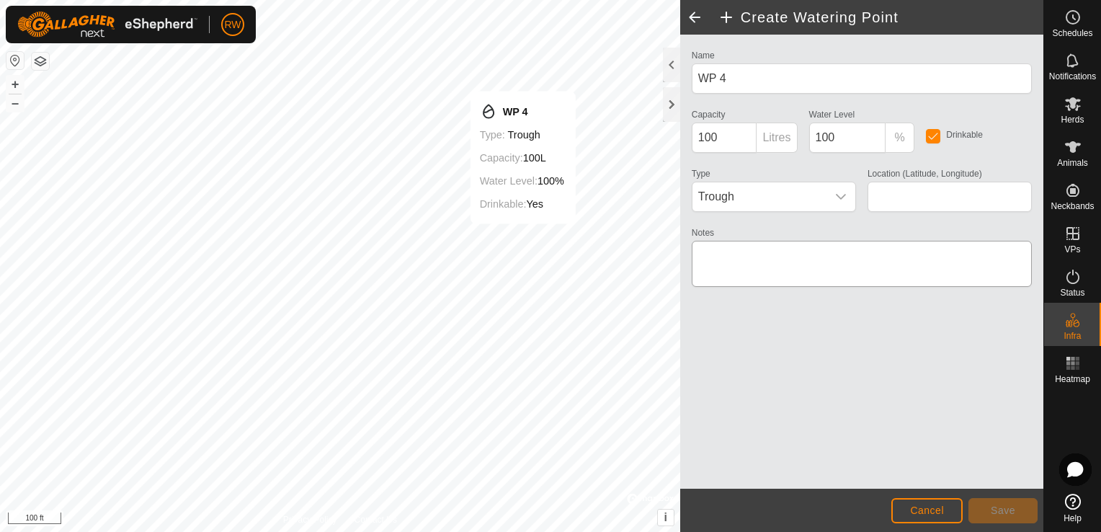
type input "46.375935, -62.197511"
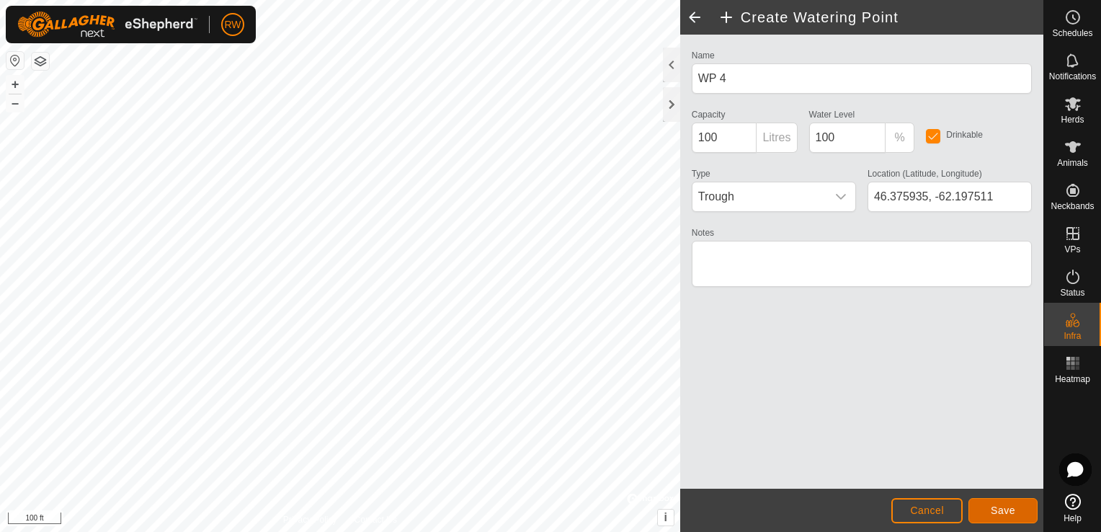
click at [1009, 514] on span "Save" at bounding box center [1003, 510] width 24 height 12
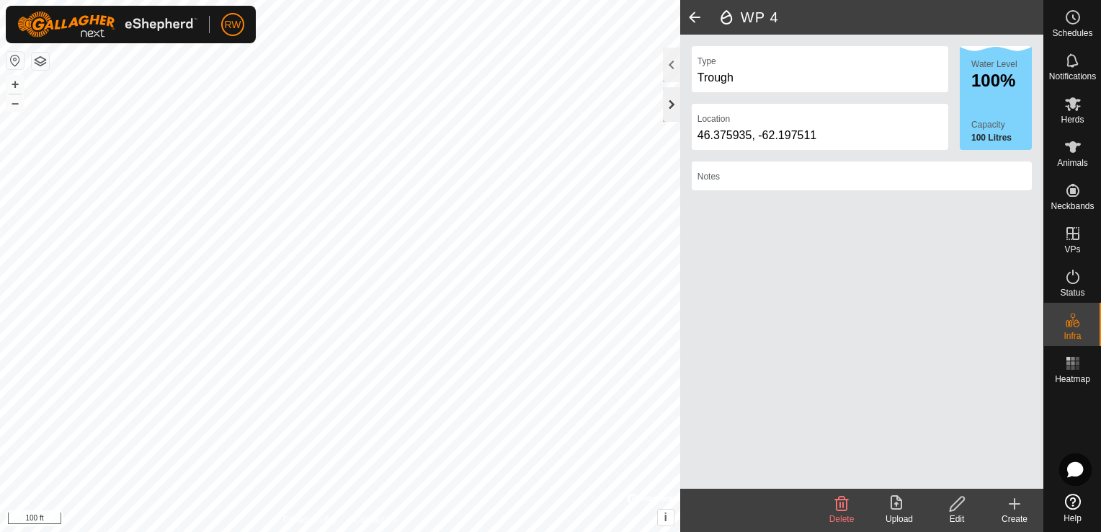
click at [672, 104] on div at bounding box center [671, 104] width 17 height 35
